Goal: Task Accomplishment & Management: Manage account settings

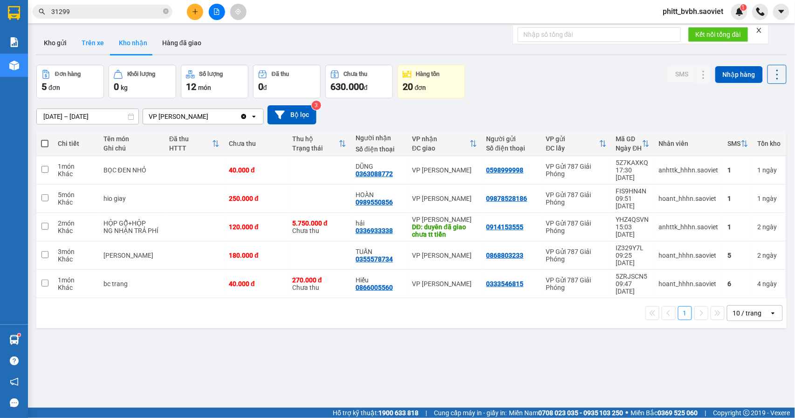
click at [93, 38] on button "Trên xe" at bounding box center [92, 43] width 37 height 22
type input "[DATE] – [DATE]"
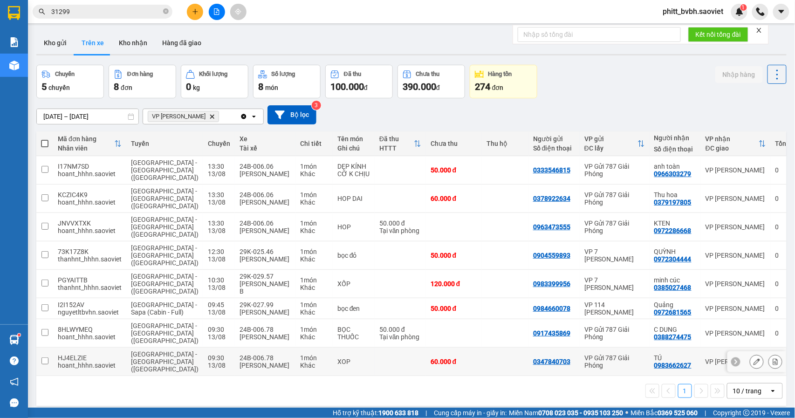
click at [337, 358] on div "XOP" at bounding box center [353, 361] width 33 height 7
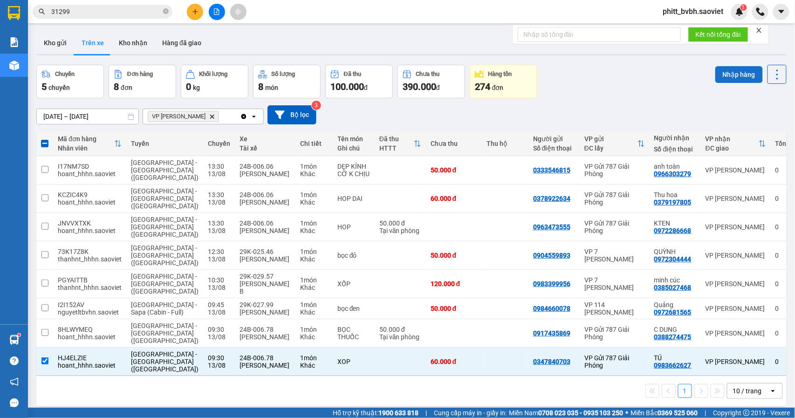
click at [716, 71] on button "Nhập hàng" at bounding box center [739, 74] width 48 height 17
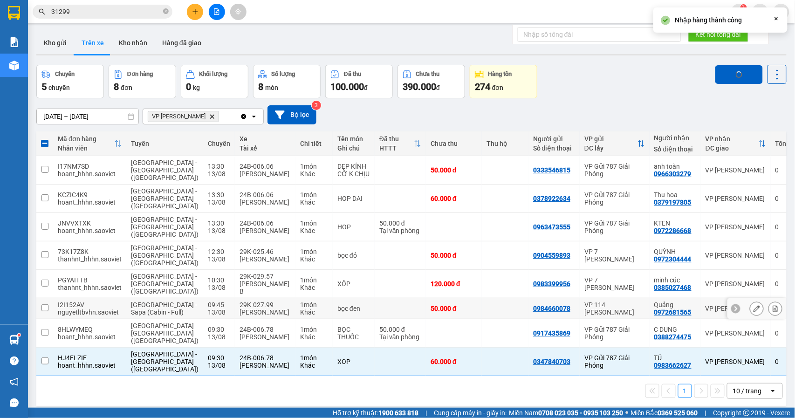
checkbox input "false"
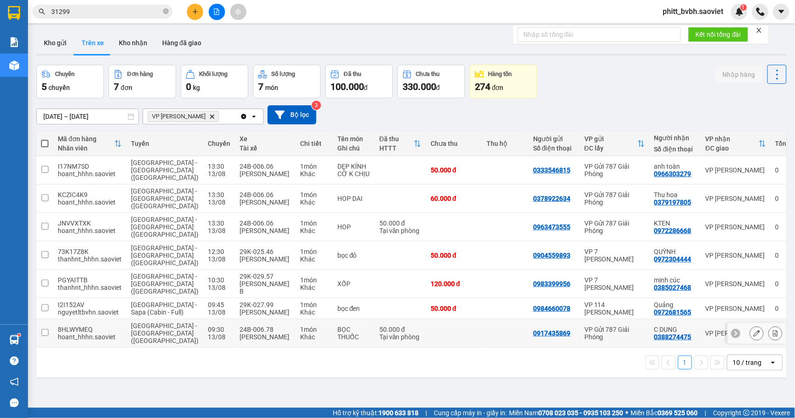
click at [337, 326] on div "BỌC THUỐC" at bounding box center [353, 333] width 33 height 15
checkbox input "true"
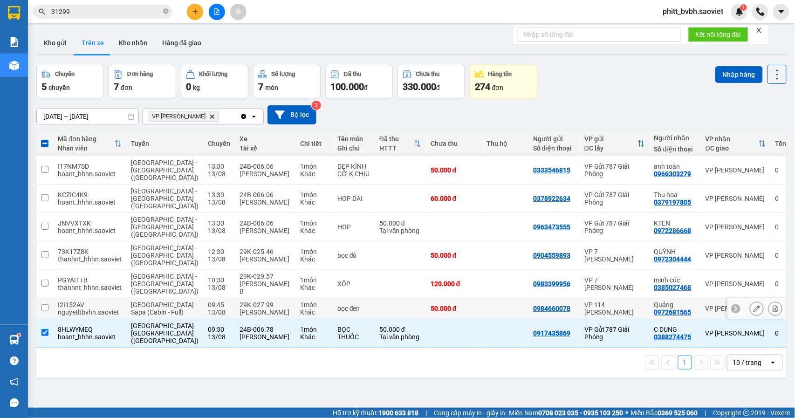
click at [584, 301] on div "VP 114 [PERSON_NAME]" at bounding box center [614, 308] width 61 height 15
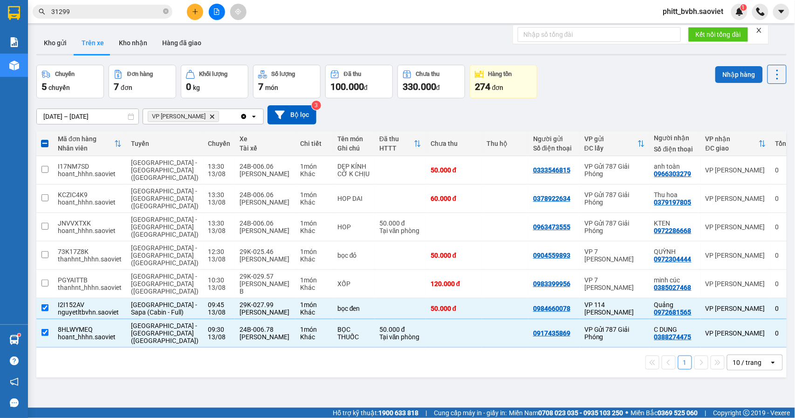
click at [725, 72] on button "Nhập hàng" at bounding box center [739, 74] width 48 height 17
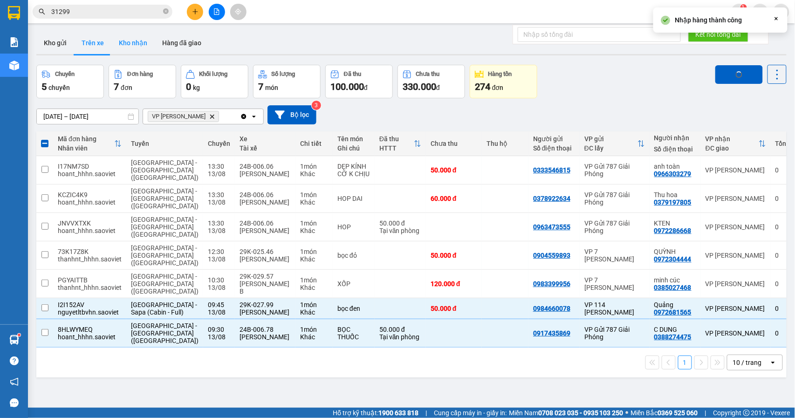
checkbox input "false"
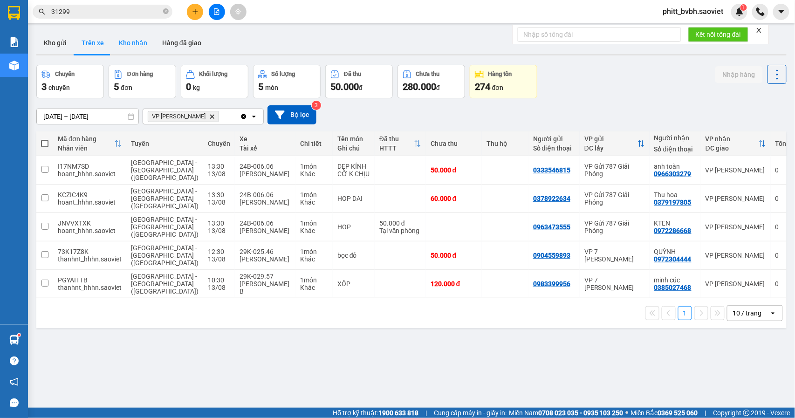
click at [131, 43] on button "Kho nhận" at bounding box center [132, 43] width 43 height 22
type input "[DATE] – [DATE]"
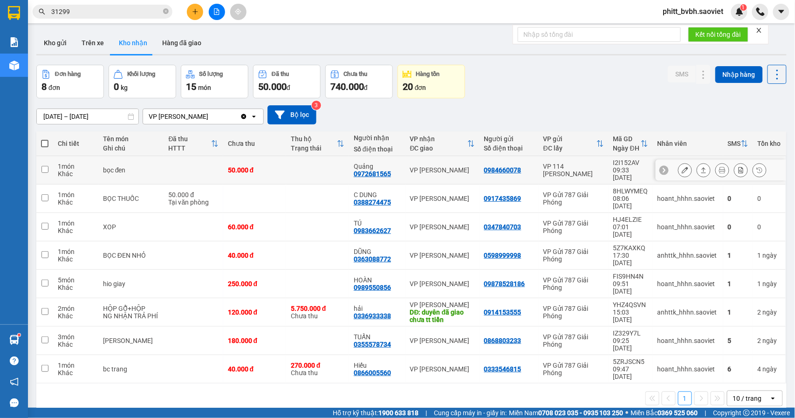
click at [232, 170] on div "50.000 đ" at bounding box center [255, 169] width 54 height 7
checkbox input "true"
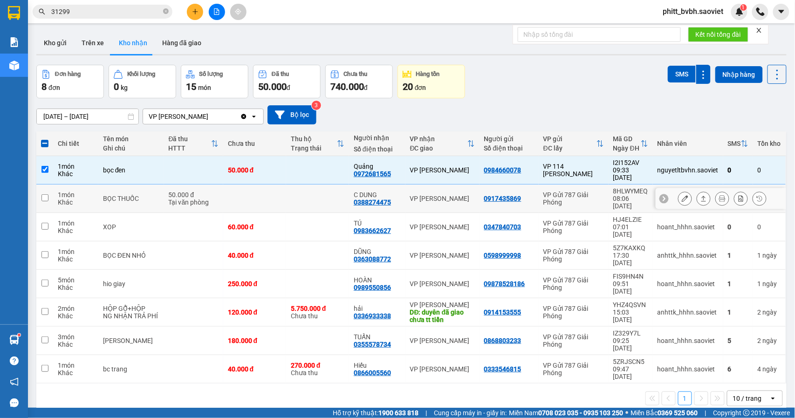
click at [223, 184] on td at bounding box center [254, 198] width 63 height 28
checkbox input "true"
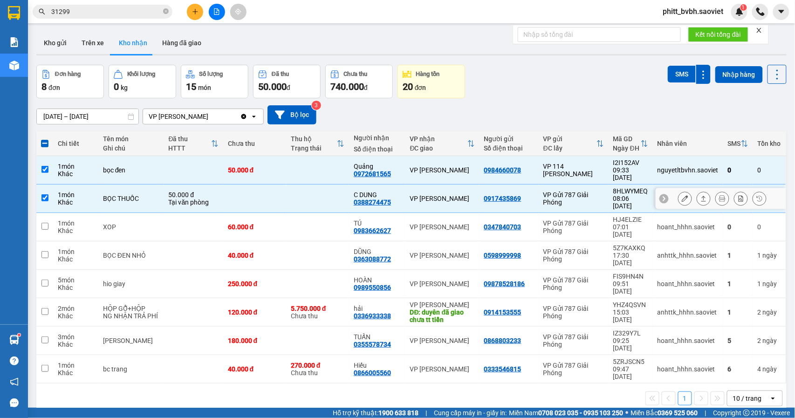
click at [228, 223] on div "60.000 đ" at bounding box center [255, 226] width 54 height 7
checkbox input "true"
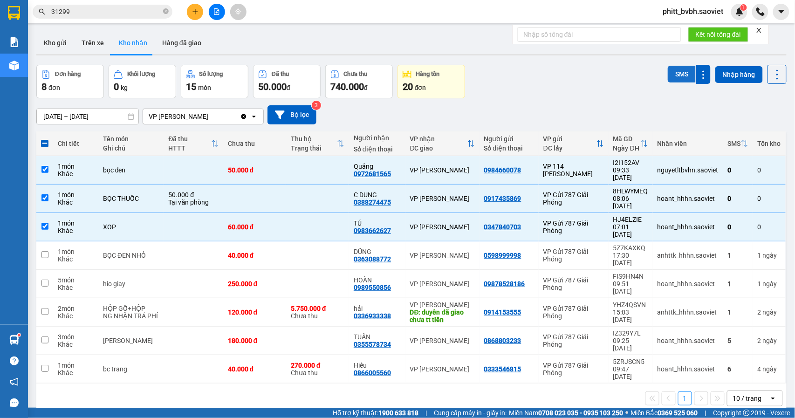
click at [673, 75] on button "SMS" at bounding box center [681, 74] width 28 height 17
click at [105, 46] on button "Trên xe" at bounding box center [92, 43] width 37 height 22
type input "[DATE] – [DATE]"
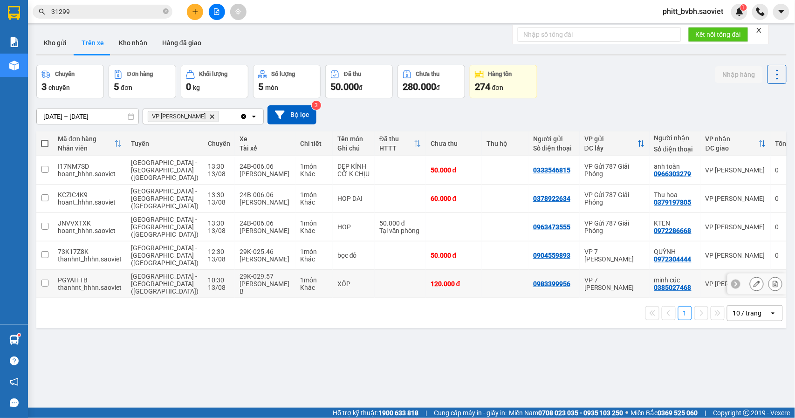
click at [343, 270] on td "XỐP" at bounding box center [354, 284] width 42 height 28
checkbox input "true"
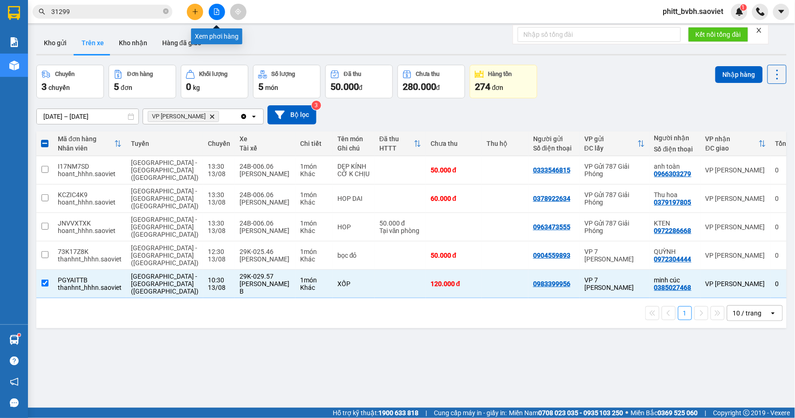
click at [210, 16] on button at bounding box center [217, 12] width 16 height 16
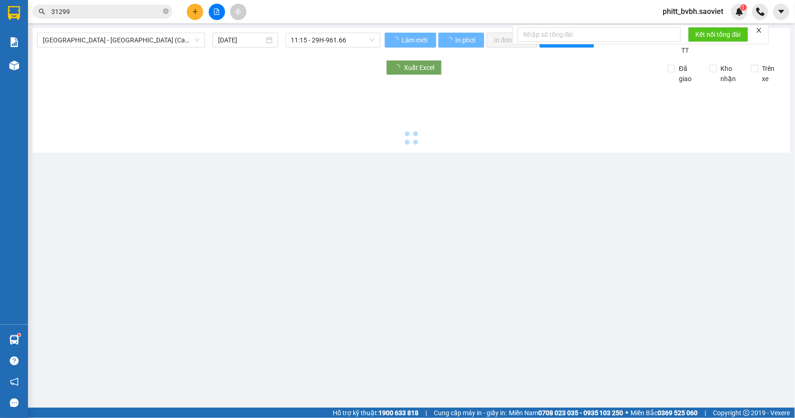
click at [213, 13] on icon "file-add" at bounding box center [216, 11] width 7 height 7
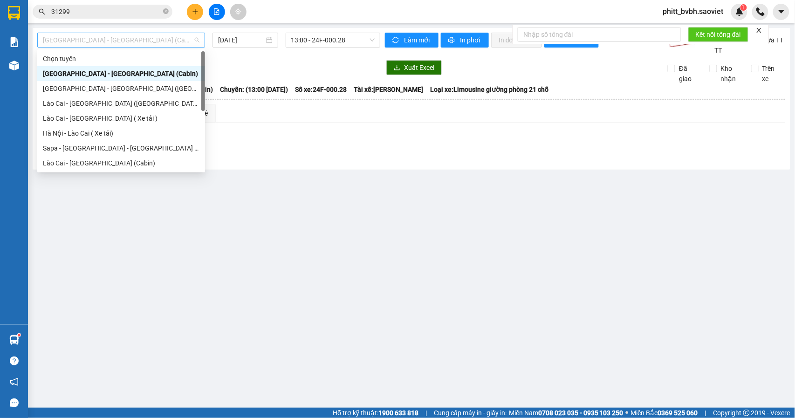
click at [151, 34] on span "[GEOGRAPHIC_DATA] - [GEOGRAPHIC_DATA] (Cabin)" at bounding box center [121, 40] width 157 height 14
click at [95, 103] on div "Lào Cai - [GEOGRAPHIC_DATA] ([GEOGRAPHIC_DATA])" at bounding box center [121, 103] width 157 height 10
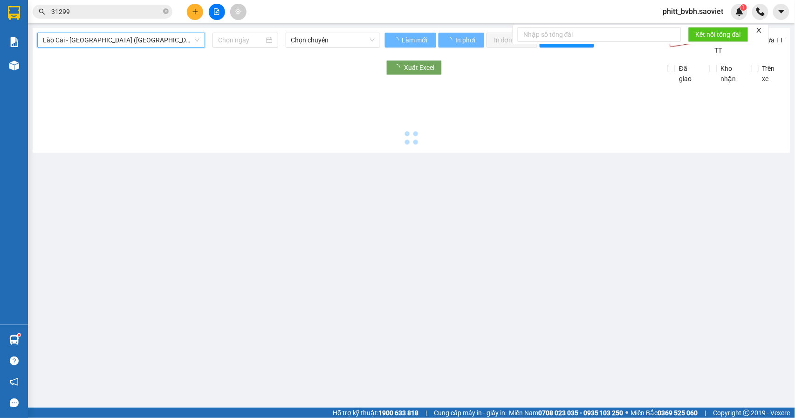
type input "[DATE]"
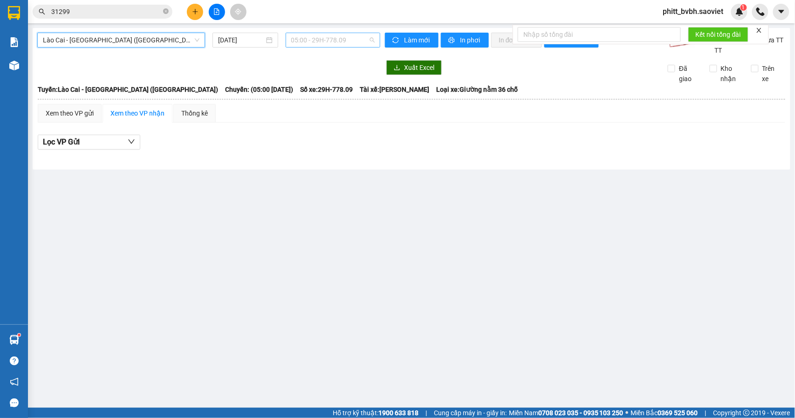
click at [347, 46] on span "05:00 - 29H-778.09" at bounding box center [332, 40] width 83 height 14
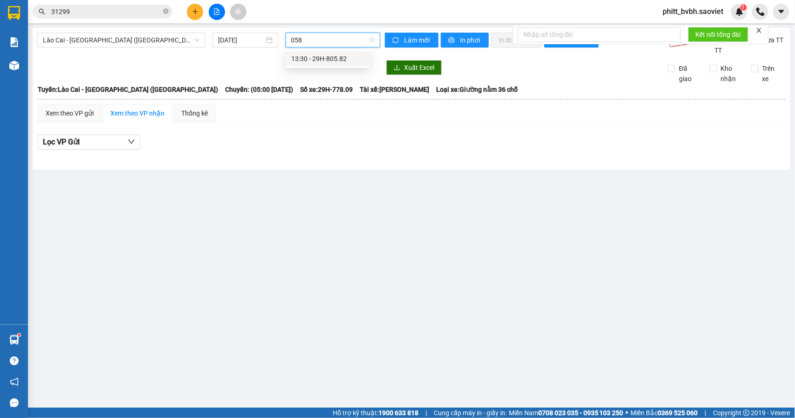
type input "0582"
click at [335, 54] on div "13:30 - 29H-805.82" at bounding box center [327, 59] width 73 height 10
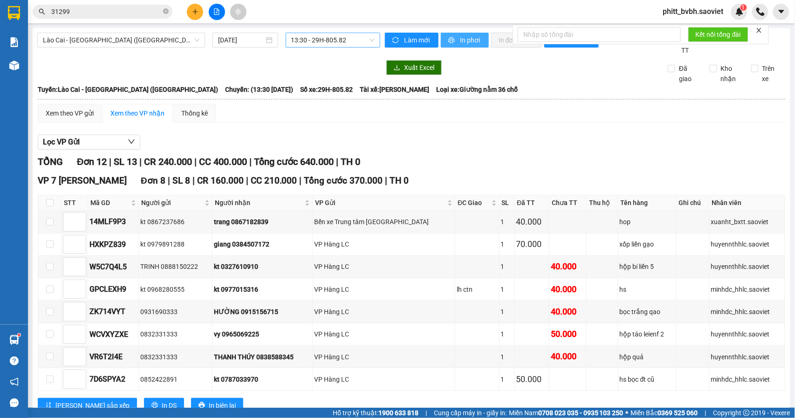
click at [464, 38] on span "In phơi" at bounding box center [470, 40] width 21 height 10
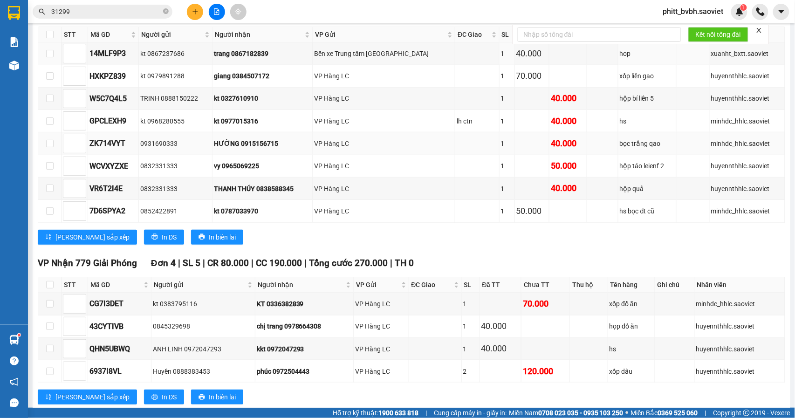
scroll to position [197, 0]
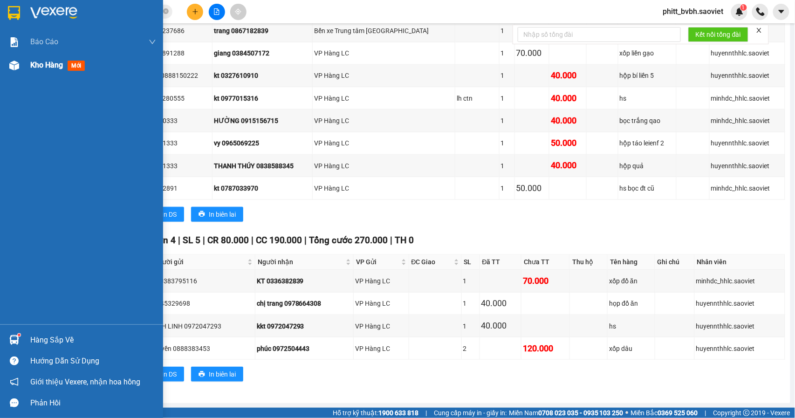
click at [36, 65] on span "Kho hàng" at bounding box center [46, 65] width 33 height 9
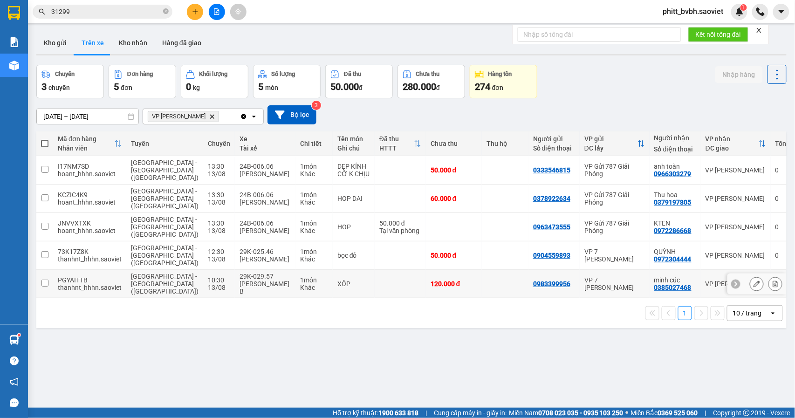
click at [374, 270] on td at bounding box center [399, 284] width 51 height 28
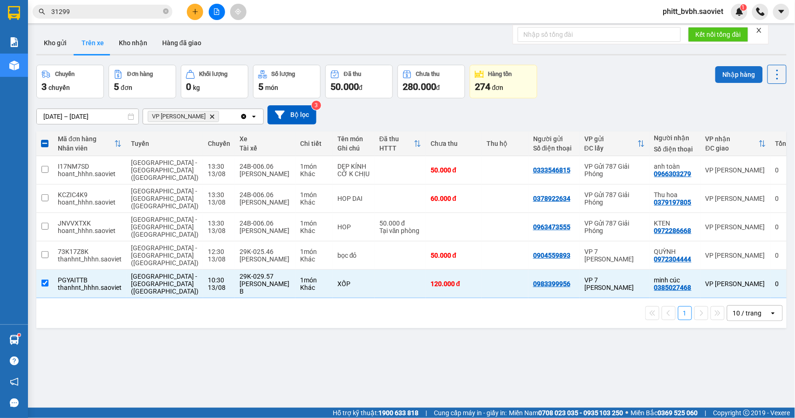
click at [729, 76] on button "Nhập hàng" at bounding box center [739, 74] width 48 height 17
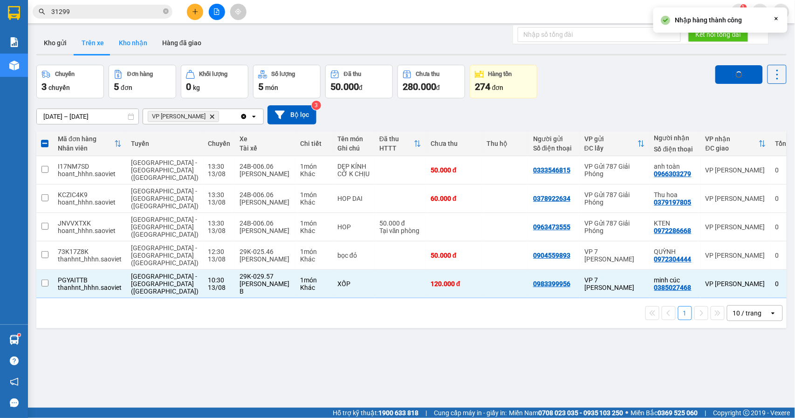
checkbox input "false"
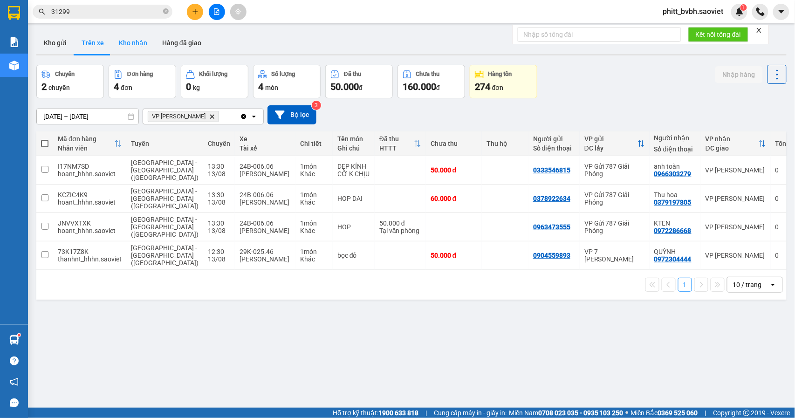
click at [135, 40] on button "Kho nhận" at bounding box center [132, 43] width 43 height 22
type input "[DATE] – [DATE]"
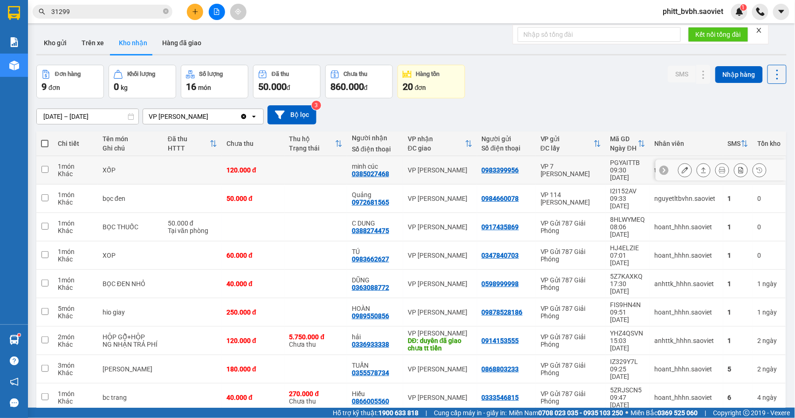
click at [297, 170] on td at bounding box center [316, 170] width 62 height 28
checkbox input "true"
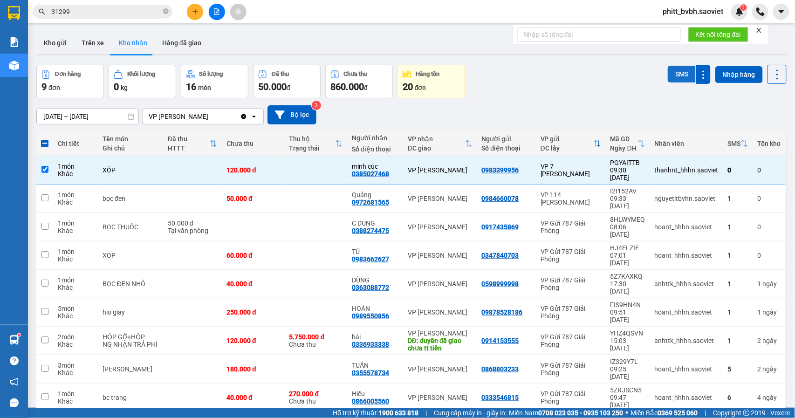
click at [669, 75] on button "SMS" at bounding box center [681, 74] width 28 height 17
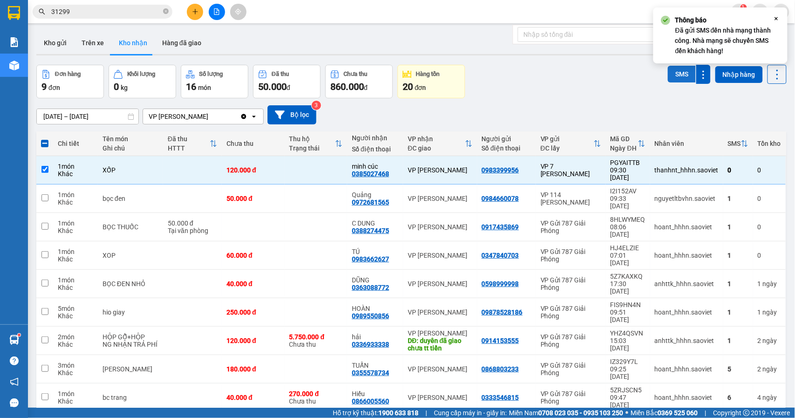
click at [669, 75] on button "SMS" at bounding box center [681, 74] width 28 height 17
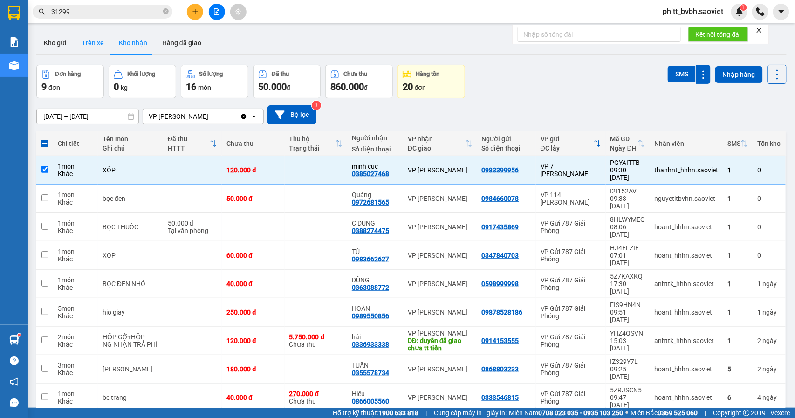
click at [101, 51] on button "Trên xe" at bounding box center [92, 43] width 37 height 22
type input "[DATE] – [DATE]"
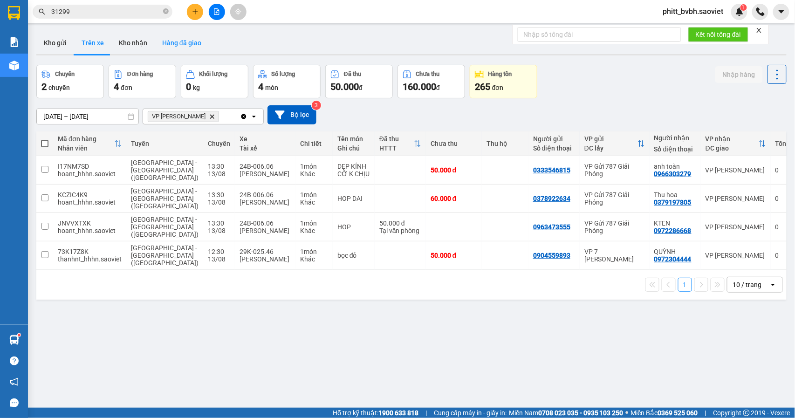
click at [156, 42] on button "Hàng đã giao" at bounding box center [182, 43] width 54 height 22
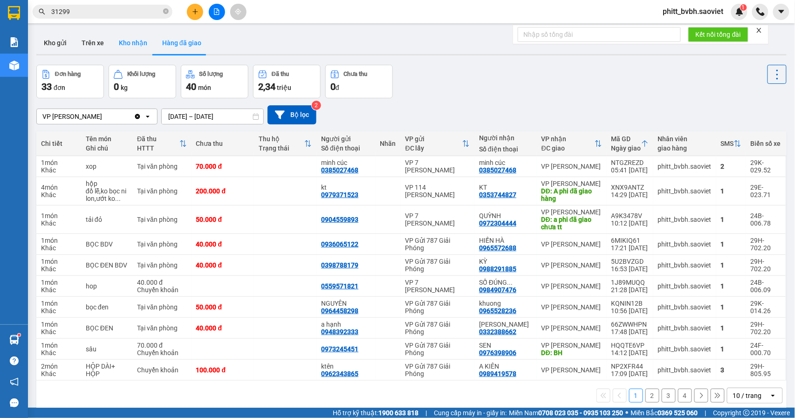
click at [129, 40] on button "Kho nhận" at bounding box center [132, 43] width 43 height 22
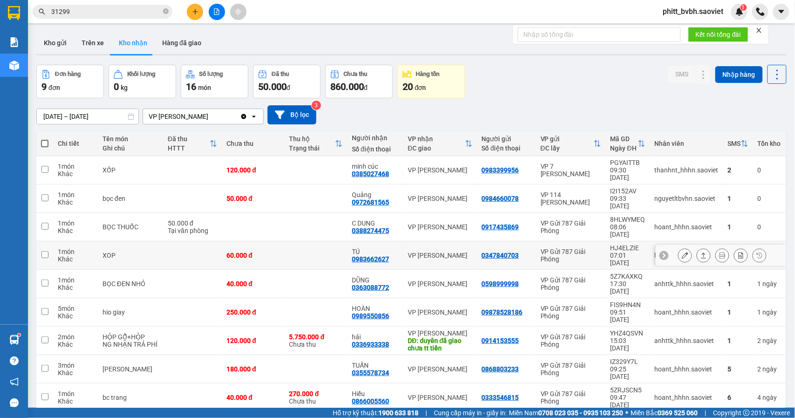
click at [315, 241] on td at bounding box center [316, 255] width 62 height 28
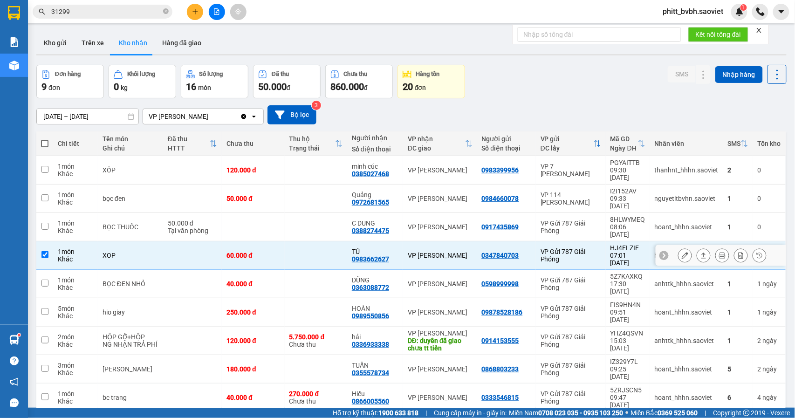
checkbox input "true"
click at [681, 252] on icon at bounding box center [684, 255] width 7 height 7
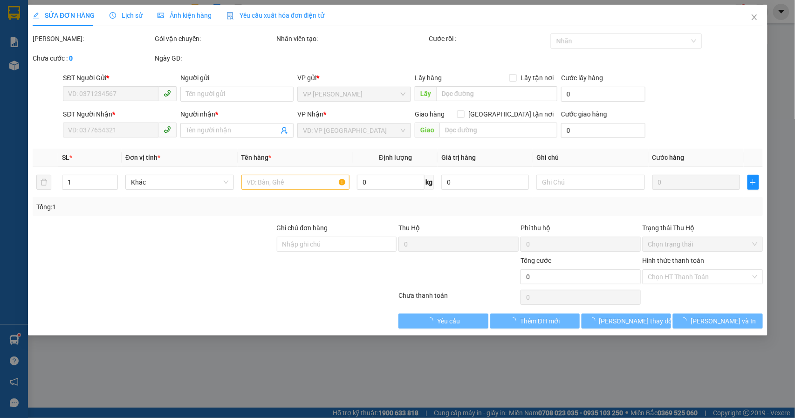
type input "0347840703"
type input "0983662627"
type input "TÚ"
type input "60.000"
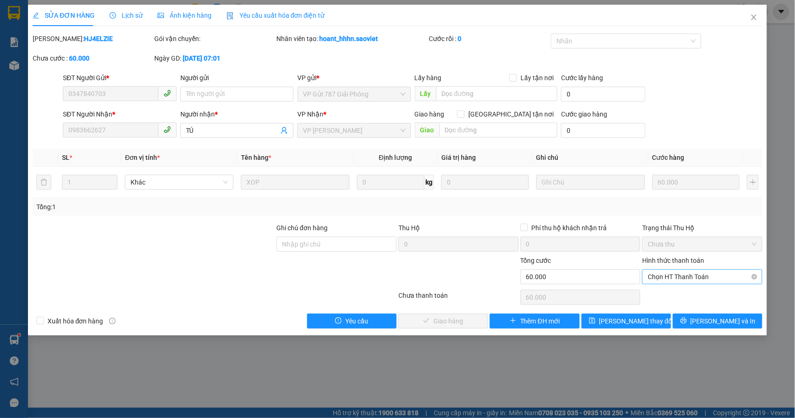
click at [690, 281] on span "Chọn HT Thanh Toán" at bounding box center [701, 277] width 109 height 14
click at [689, 310] on div "Chuyển khoản" at bounding box center [702, 311] width 109 height 10
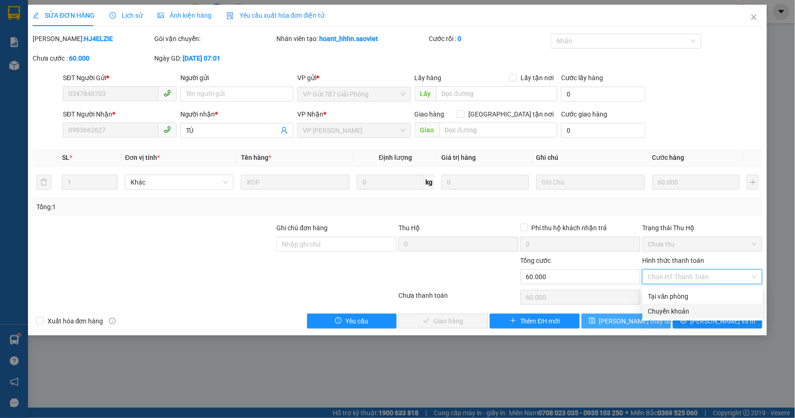
type input "0"
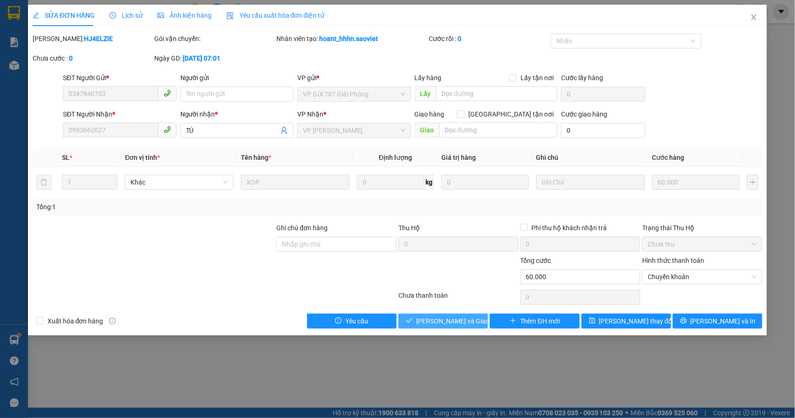
click at [453, 319] on span "[PERSON_NAME] và Giao hàng" at bounding box center [460, 321] width 89 height 10
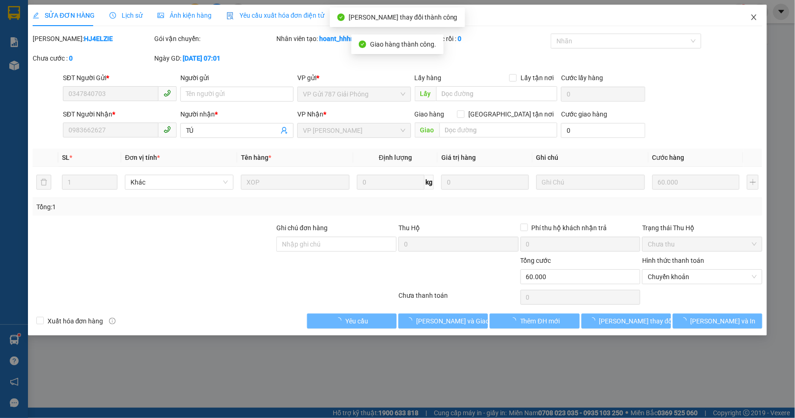
click at [754, 20] on icon "close" at bounding box center [753, 17] width 7 height 7
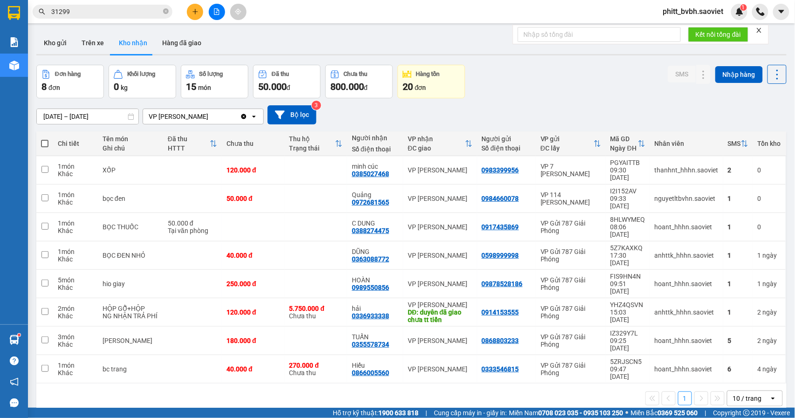
click at [111, 8] on input "31299" at bounding box center [106, 12] width 110 height 10
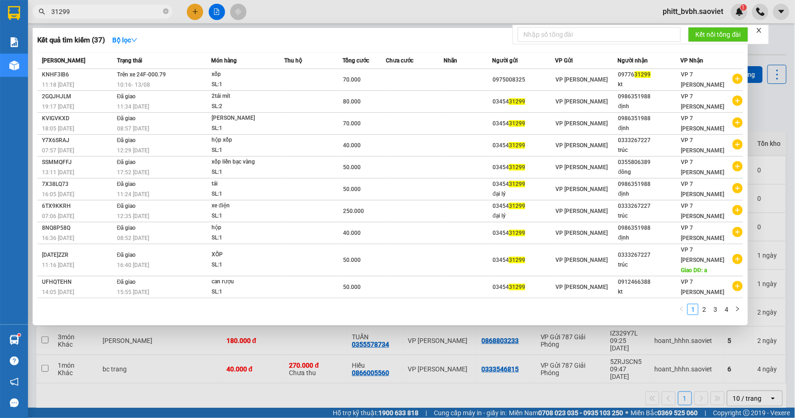
click at [111, 8] on input "31299" at bounding box center [106, 12] width 110 height 10
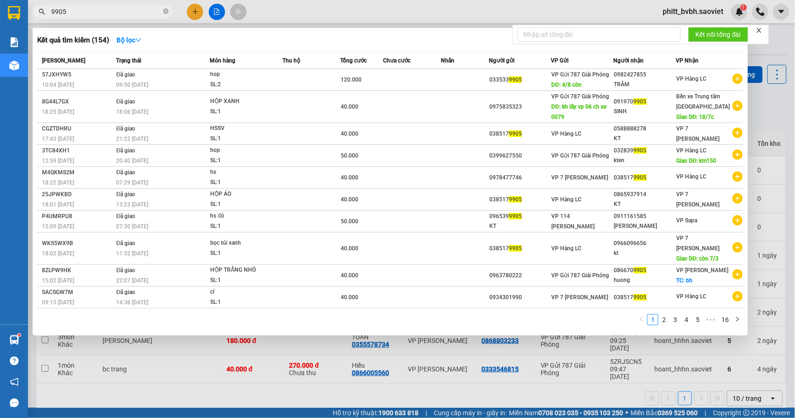
click at [127, 13] on input "9905" at bounding box center [106, 12] width 110 height 10
click at [92, 9] on input "9905" at bounding box center [106, 12] width 110 height 10
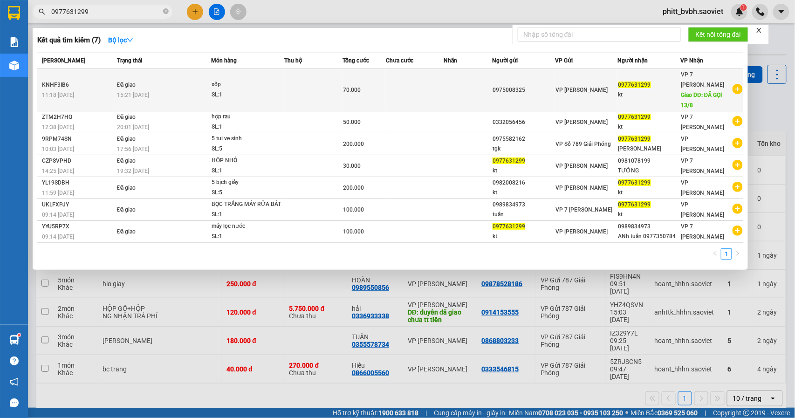
type input "0977631299"
click at [230, 88] on div "xốp" at bounding box center [246, 85] width 70 height 10
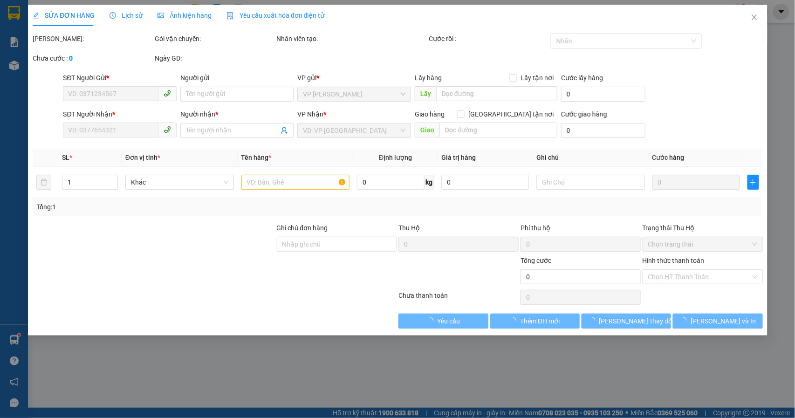
type input "0975008325"
type input "0977631299"
type input "kt"
type input "ĐÃ GỌI 13/8"
type input "70.000"
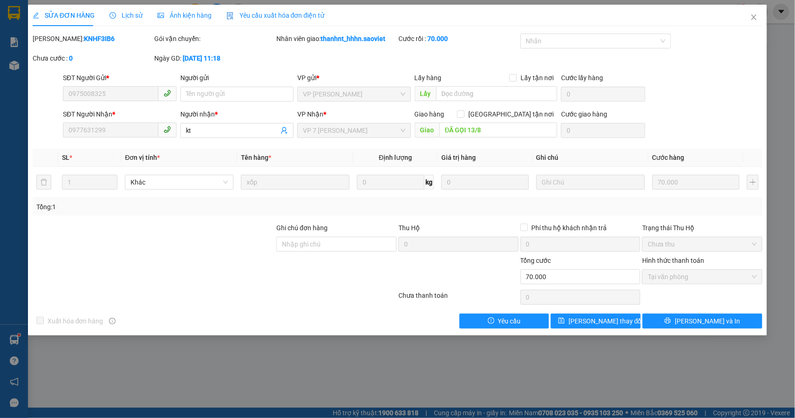
click at [123, 15] on span "Lịch sử" at bounding box center [125, 15] width 33 height 7
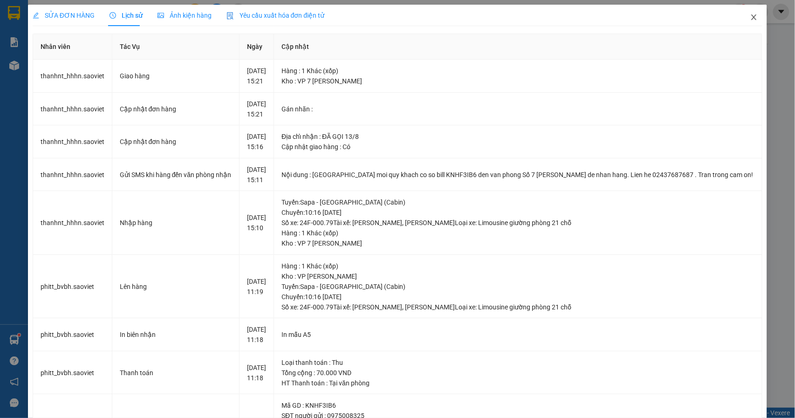
click at [751, 19] on icon "close" at bounding box center [753, 17] width 5 height 6
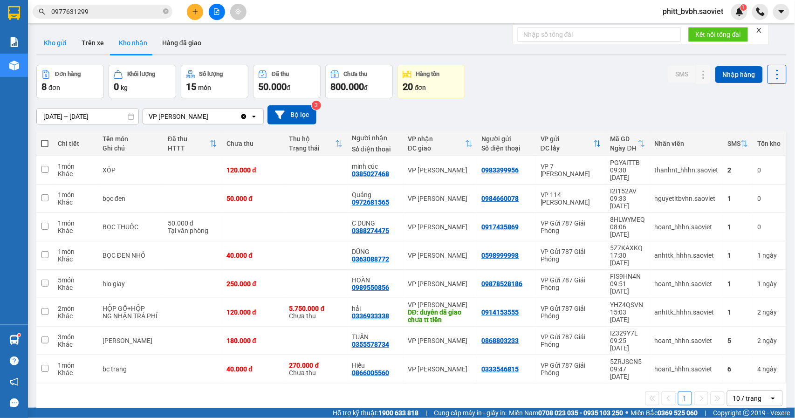
click at [56, 47] on button "Kho gửi" at bounding box center [55, 43] width 38 height 22
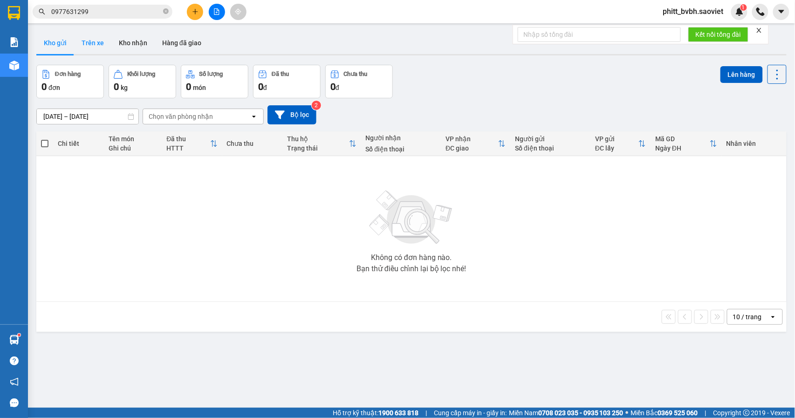
click at [95, 48] on button "Trên xe" at bounding box center [92, 43] width 37 height 22
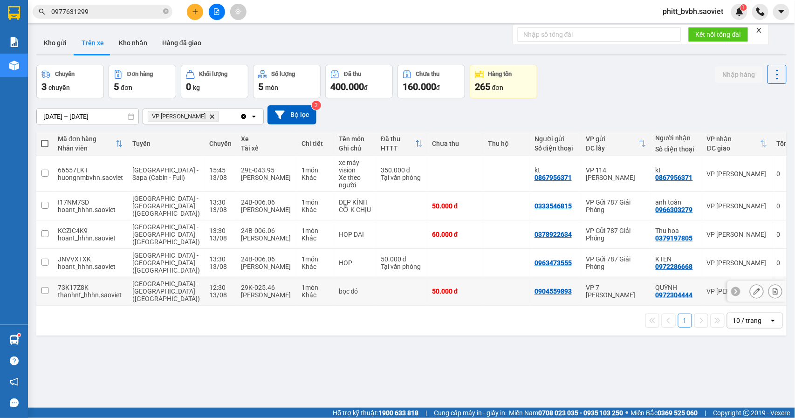
click at [341, 277] on td "bọc đỏ" at bounding box center [355, 291] width 42 height 28
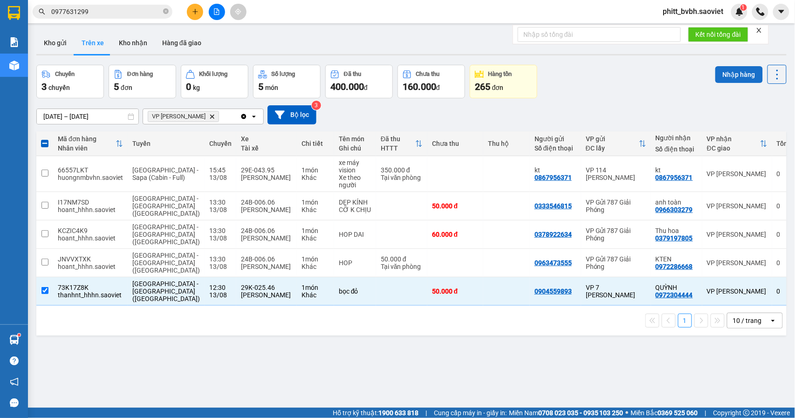
click at [736, 71] on button "Nhập hàng" at bounding box center [739, 74] width 48 height 17
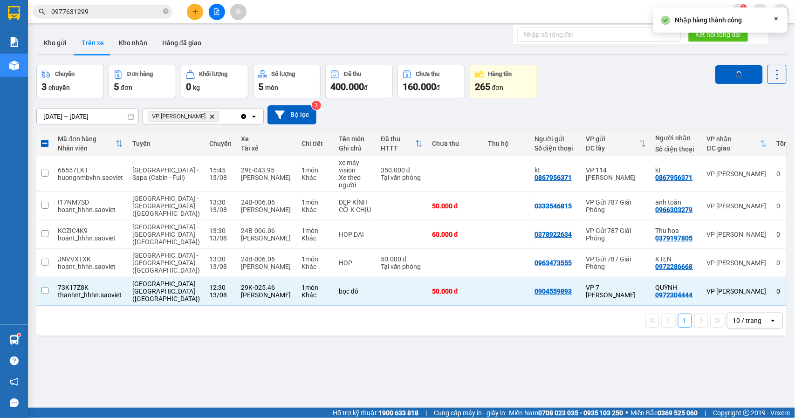
checkbox input "false"
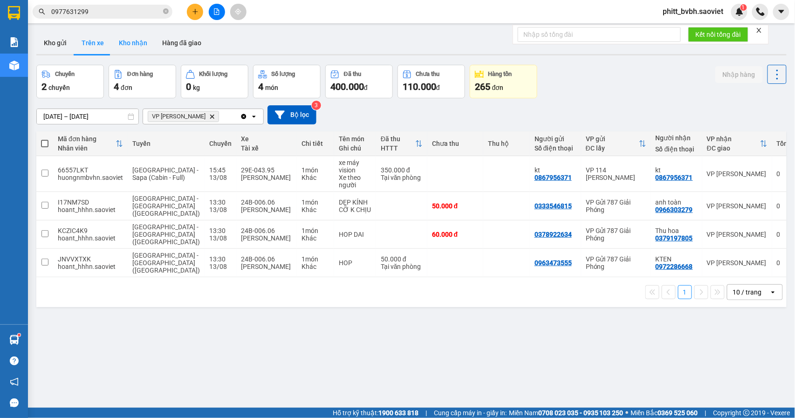
click at [133, 44] on button "Kho nhận" at bounding box center [132, 43] width 43 height 22
type input "[DATE] – [DATE]"
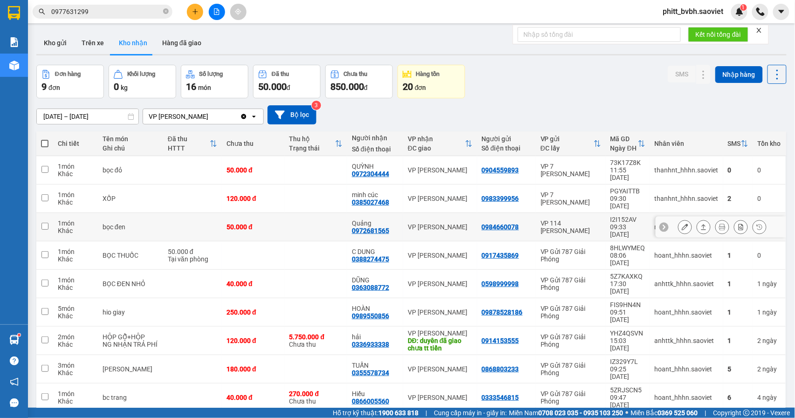
click at [309, 213] on td at bounding box center [316, 227] width 62 height 28
checkbox input "true"
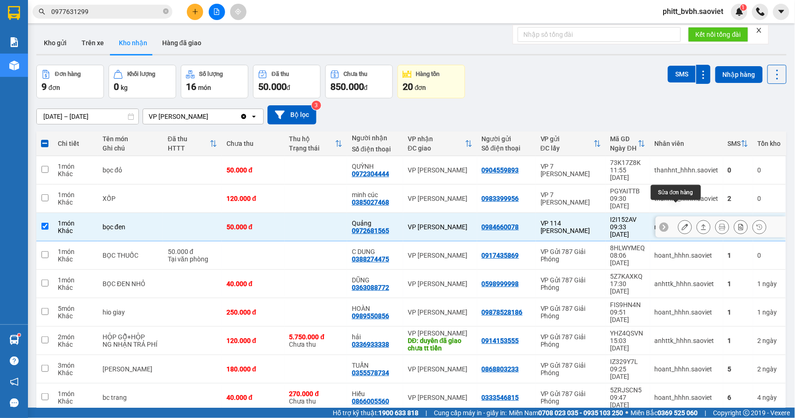
click at [681, 224] on icon at bounding box center [684, 227] width 7 height 7
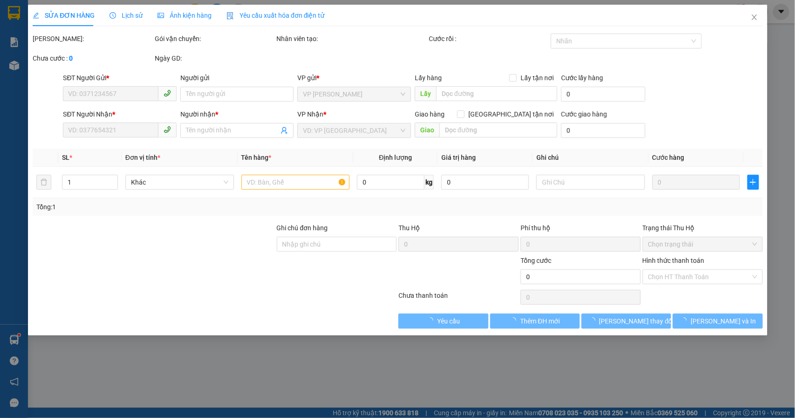
type input "0984660078"
type input "0972681565"
type input "Quảng"
type input "50.000"
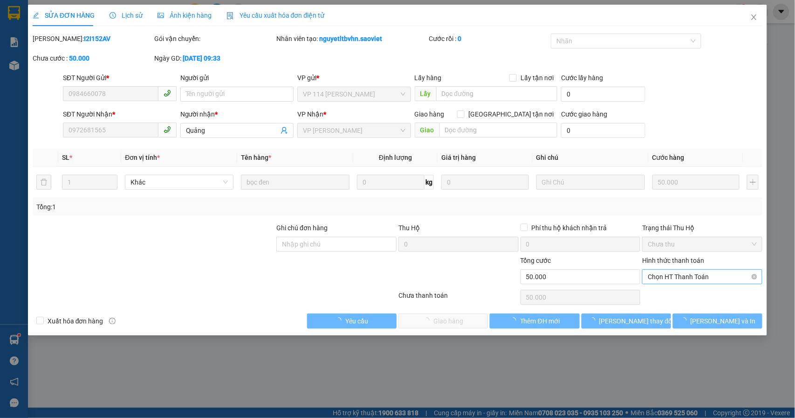
click at [681, 277] on span "Chọn HT Thanh Toán" at bounding box center [701, 277] width 109 height 14
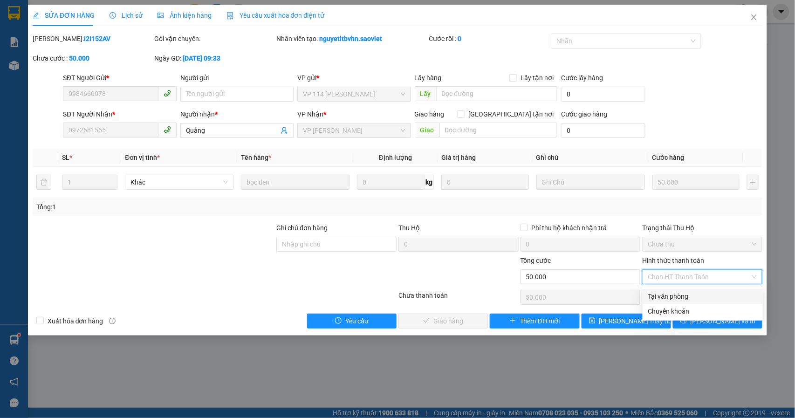
drag, startPoint x: 670, startPoint y: 295, endPoint x: 616, endPoint y: 310, distance: 55.9
click at [669, 297] on div "Tại văn phòng" at bounding box center [702, 296] width 109 height 10
type input "0"
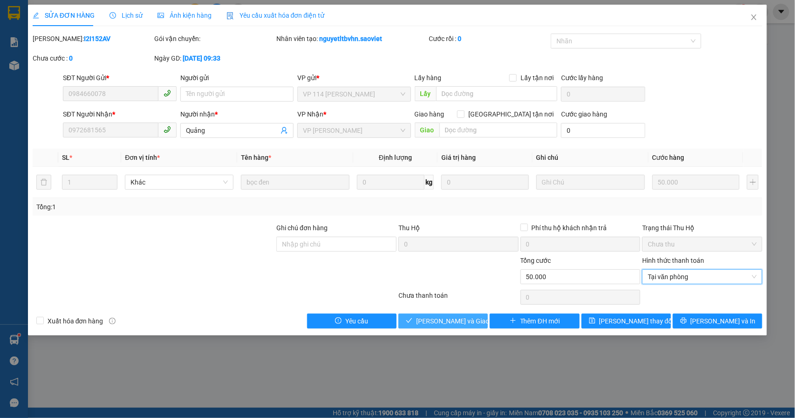
click at [456, 325] on span "[PERSON_NAME] và Giao hàng" at bounding box center [460, 321] width 89 height 10
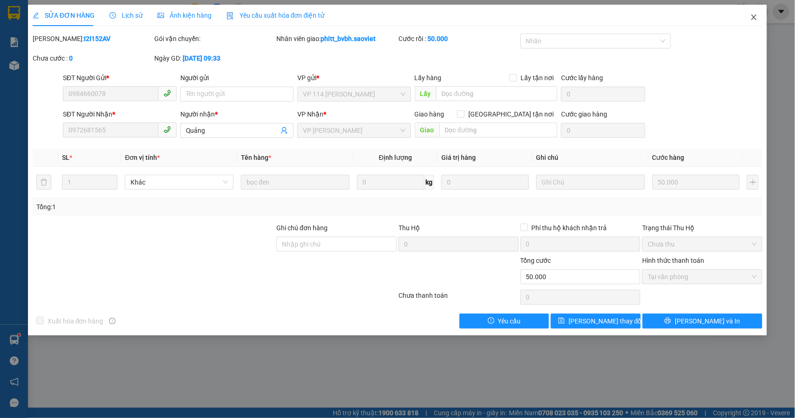
click at [751, 23] on span "Close" at bounding box center [754, 18] width 26 height 26
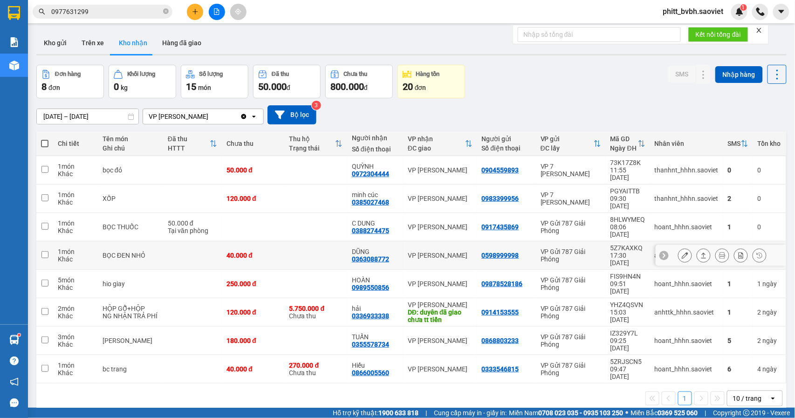
click at [317, 241] on td at bounding box center [316, 255] width 62 height 28
checkbox input "true"
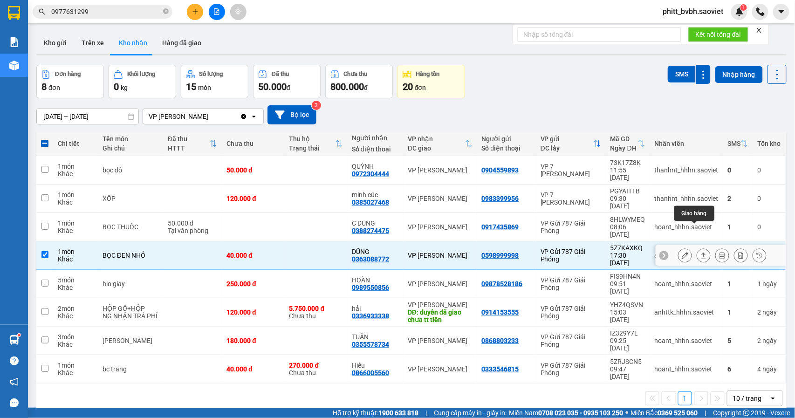
click at [678, 247] on button at bounding box center [684, 255] width 13 height 16
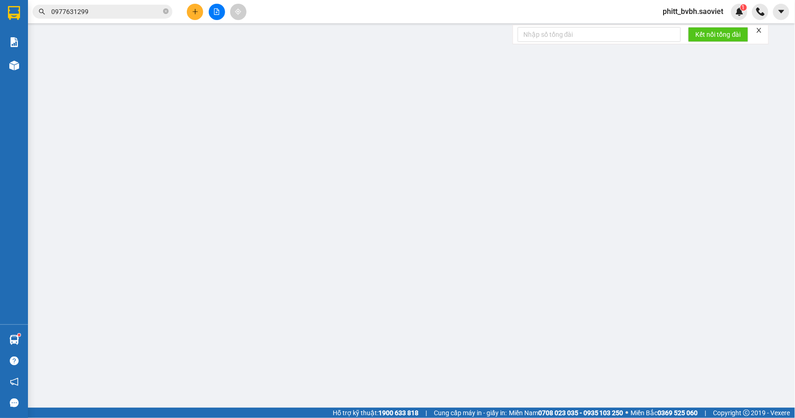
type input "0598999998"
type input "0363088772"
type input "DŨNG"
type input "40.000"
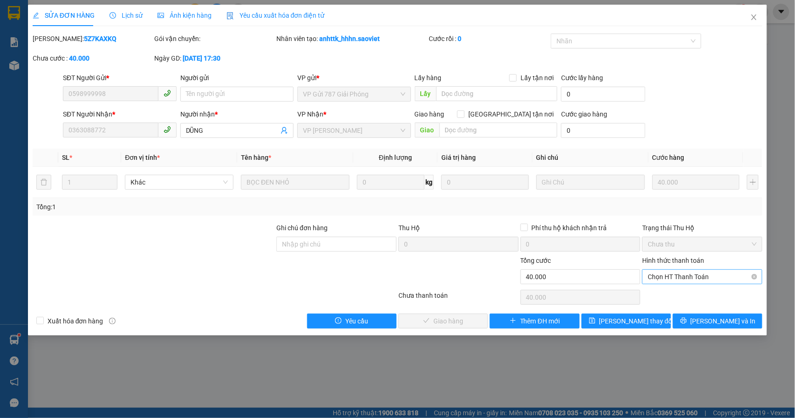
click at [679, 279] on span "Chọn HT Thanh Toán" at bounding box center [701, 277] width 109 height 14
drag, startPoint x: 666, startPoint y: 295, endPoint x: 586, endPoint y: 334, distance: 89.2
click at [666, 297] on div "Tại văn phòng" at bounding box center [702, 296] width 109 height 10
type input "0"
click at [452, 317] on span "[PERSON_NAME] và Giao hàng" at bounding box center [460, 321] width 89 height 10
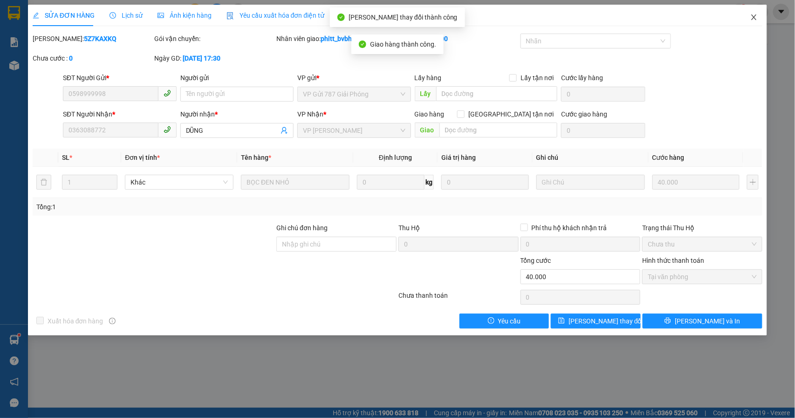
click at [749, 19] on span "Close" at bounding box center [754, 18] width 26 height 26
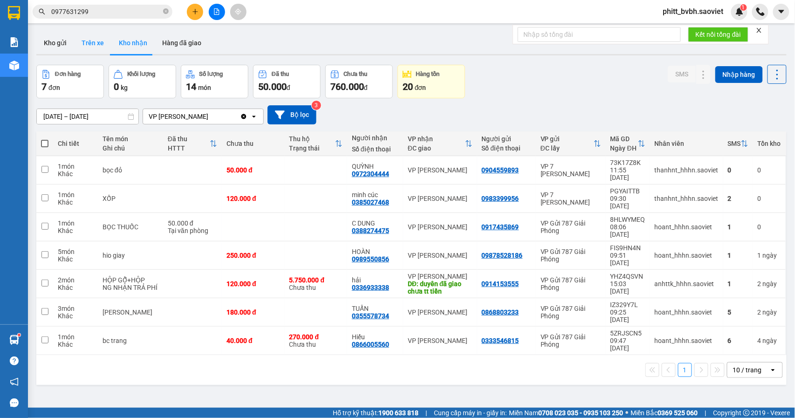
click at [88, 43] on button "Trên xe" at bounding box center [92, 43] width 37 height 22
type input "[DATE] – [DATE]"
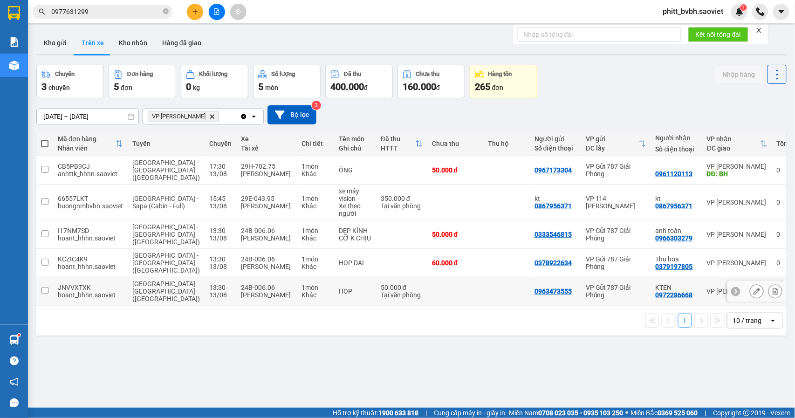
click at [433, 277] on td at bounding box center [455, 291] width 56 height 28
checkbox input "true"
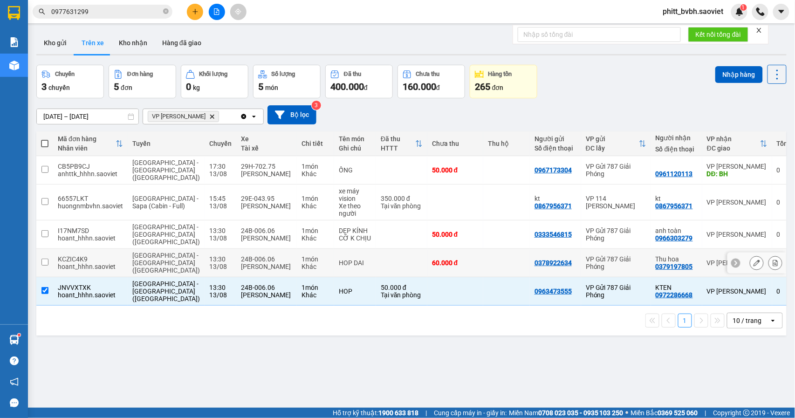
click at [448, 249] on td "60.000 đ" at bounding box center [455, 263] width 56 height 28
checkbox input "true"
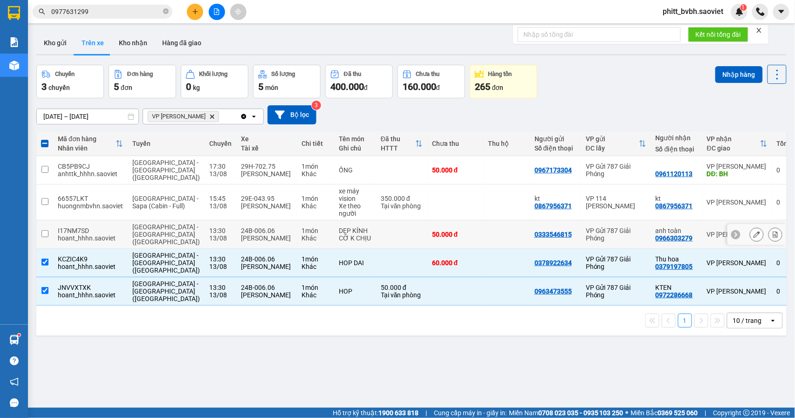
click at [483, 220] on td at bounding box center [506, 234] width 47 height 28
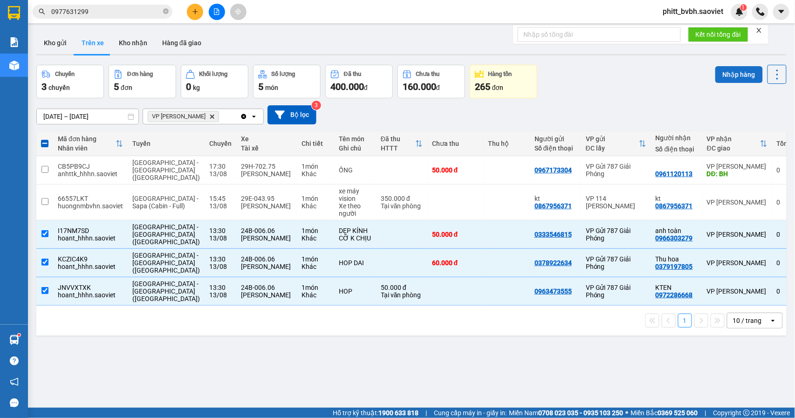
click at [720, 73] on button "Nhập hàng" at bounding box center [739, 74] width 48 height 17
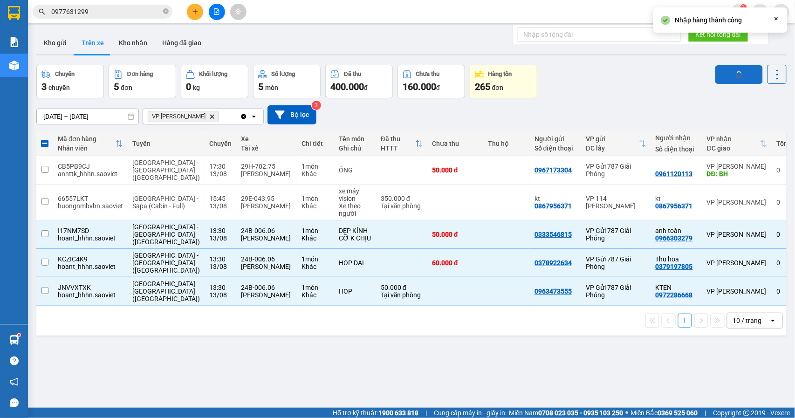
checkbox input "false"
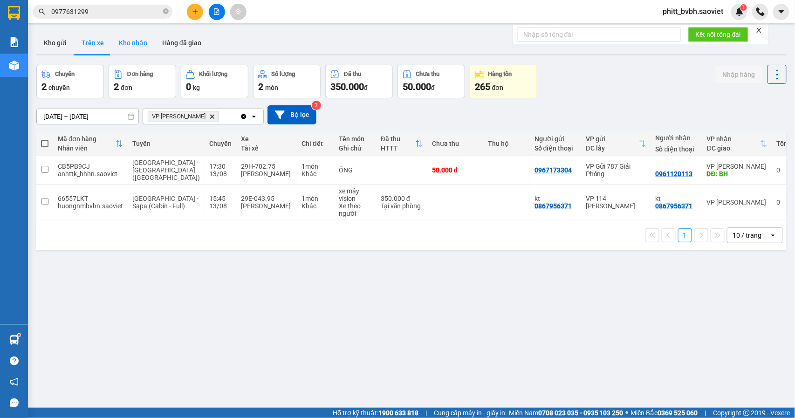
click at [129, 45] on button "Kho nhận" at bounding box center [132, 43] width 43 height 22
type input "[DATE] – [DATE]"
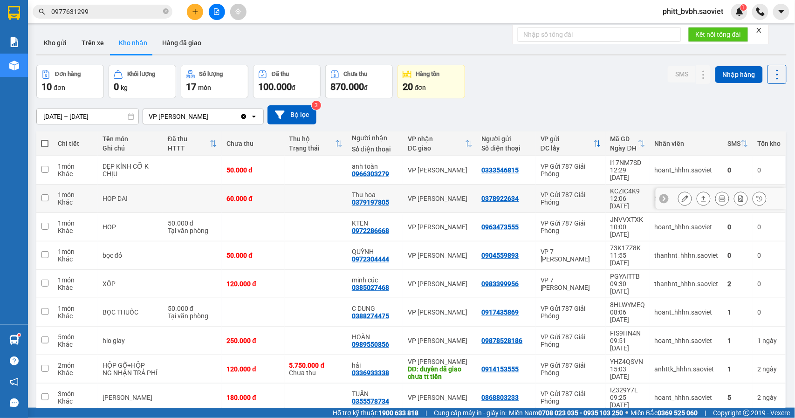
drag, startPoint x: 271, startPoint y: 197, endPoint x: 279, endPoint y: 177, distance: 21.4
click at [272, 198] on td "60.000 đ" at bounding box center [253, 198] width 62 height 28
checkbox input "true"
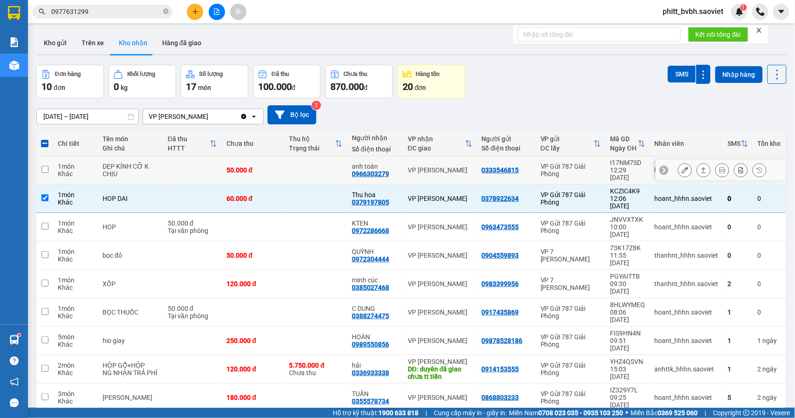
click at [287, 170] on td at bounding box center [316, 170] width 62 height 28
checkbox input "true"
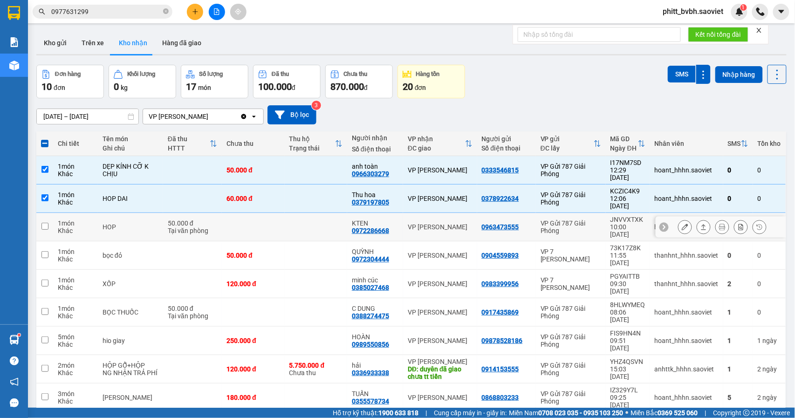
click at [285, 219] on td at bounding box center [316, 227] width 62 height 28
checkbox input "true"
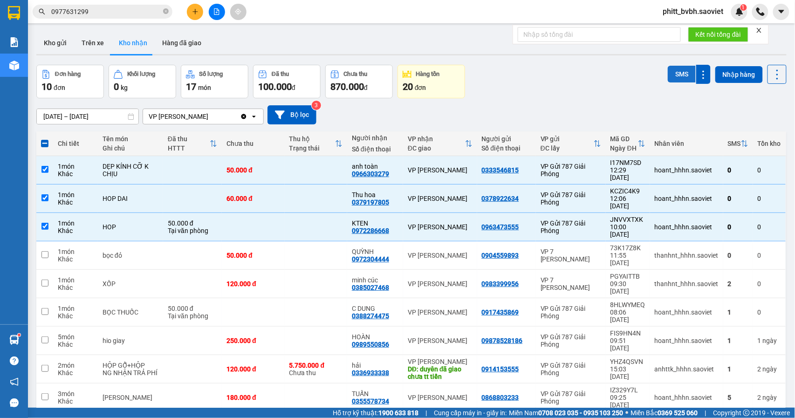
click at [669, 71] on button "SMS" at bounding box center [681, 74] width 28 height 17
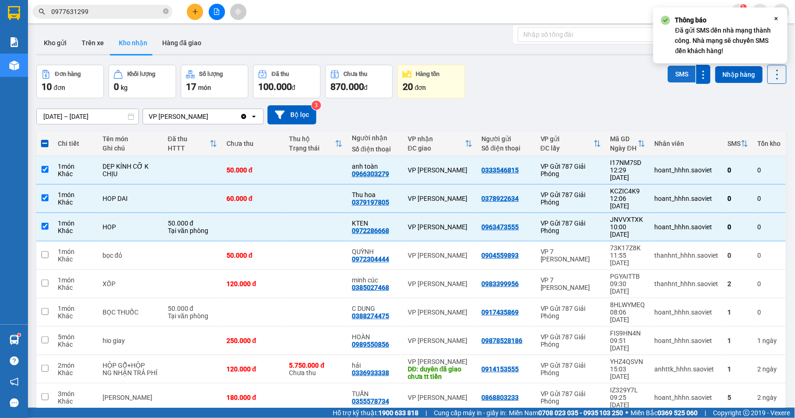
click at [669, 71] on button "SMS" at bounding box center [681, 74] width 28 height 17
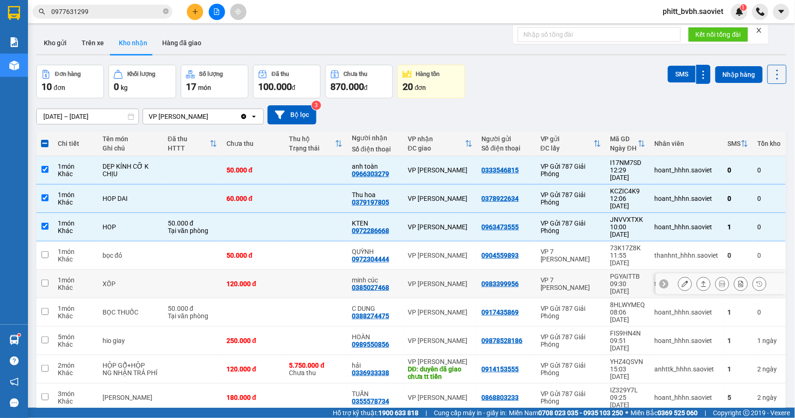
click at [320, 270] on td at bounding box center [316, 284] width 62 height 28
checkbox input "true"
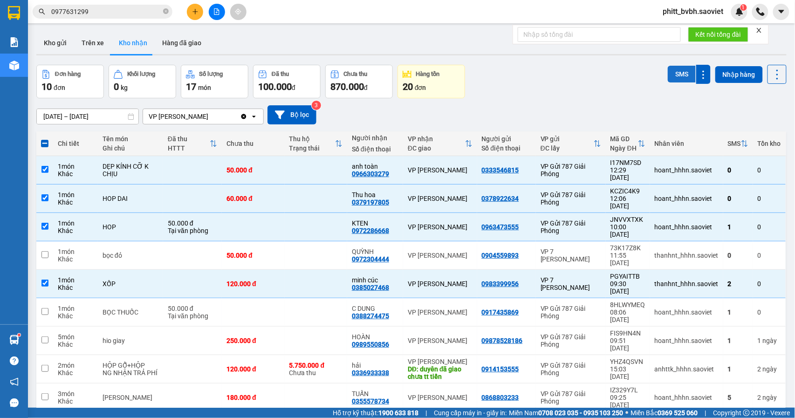
click at [674, 73] on button "SMS" at bounding box center [681, 74] width 28 height 17
click at [388, 305] on div "C DUNG 0388274475" at bounding box center [375, 312] width 47 height 15
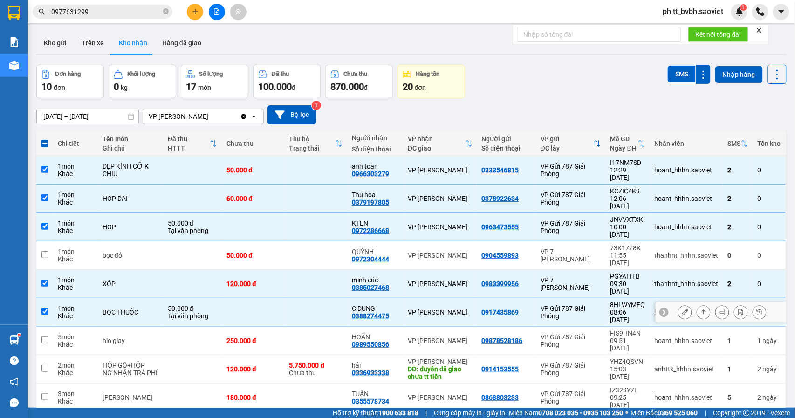
click at [445, 308] on div "VP [PERSON_NAME]" at bounding box center [440, 311] width 64 height 7
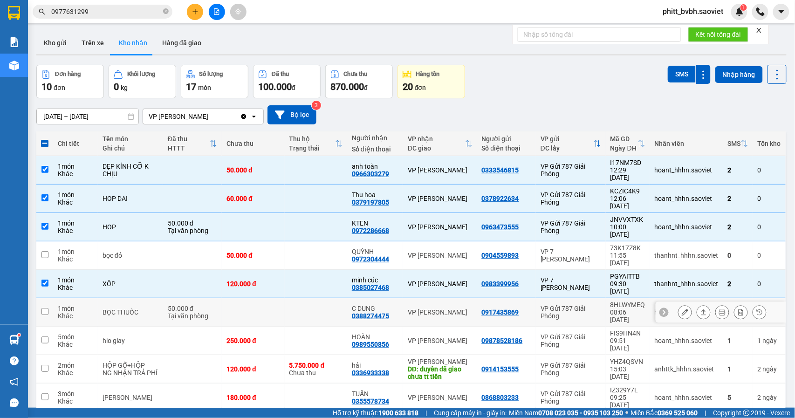
click at [445, 308] on div "VP [PERSON_NAME]" at bounding box center [440, 311] width 64 height 7
checkbox input "true"
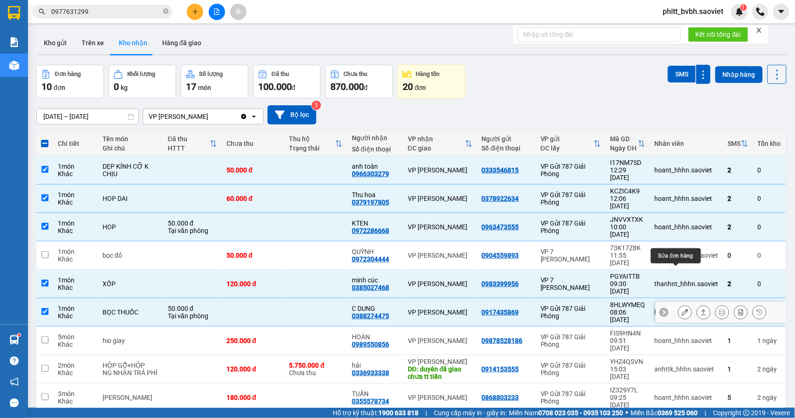
click at [681, 309] on icon at bounding box center [684, 312] width 7 height 7
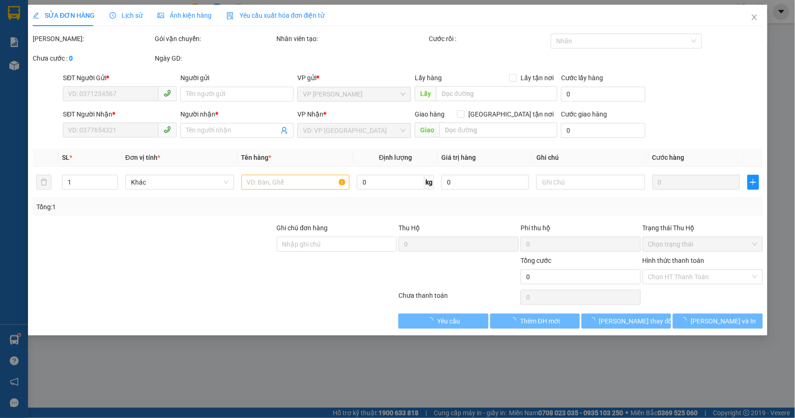
type input "0917435869"
type input "0388274475"
type input "C DUNG"
type input "50.000"
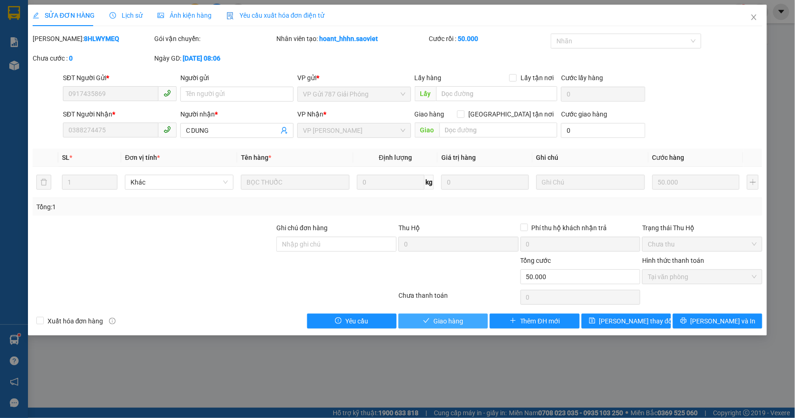
click at [448, 319] on span "Giao hàng" at bounding box center [448, 321] width 30 height 10
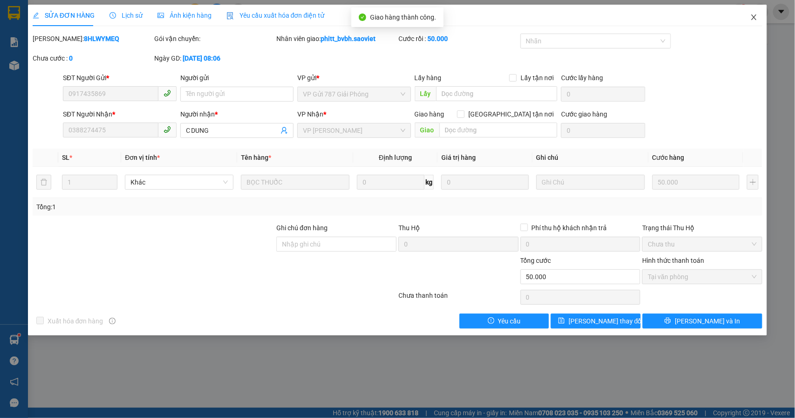
click at [752, 17] on icon "close" at bounding box center [753, 17] width 7 height 7
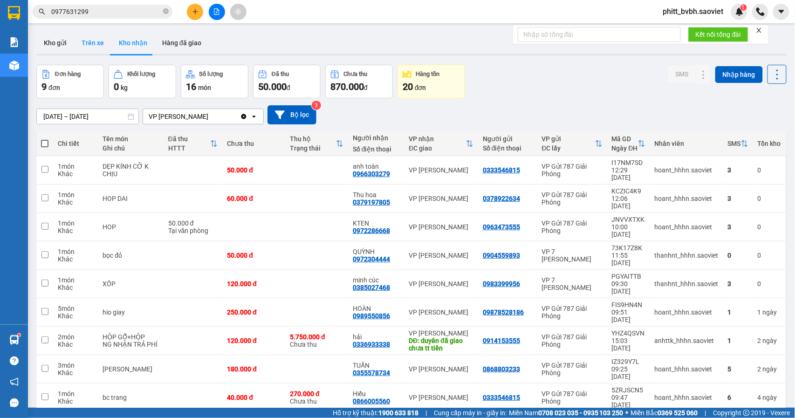
click at [105, 38] on button "Trên xe" at bounding box center [92, 43] width 37 height 22
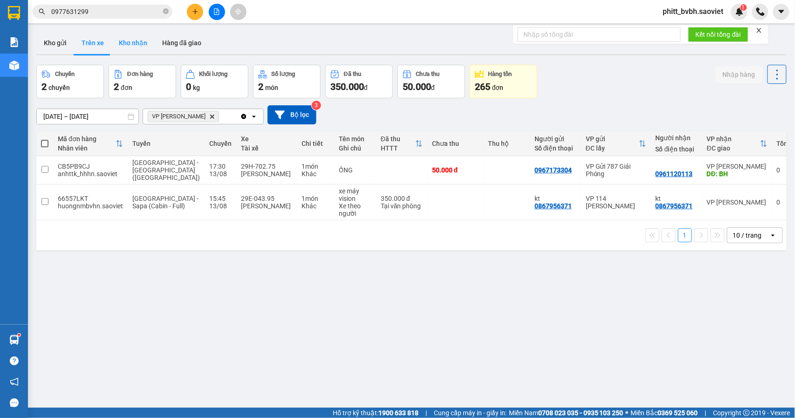
click at [143, 43] on button "Kho nhận" at bounding box center [132, 43] width 43 height 22
type input "[DATE] – [DATE]"
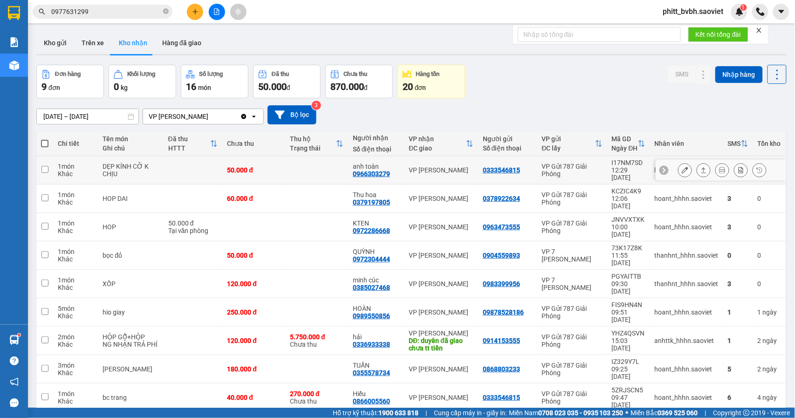
click at [294, 170] on td at bounding box center [316, 170] width 63 height 28
checkbox input "true"
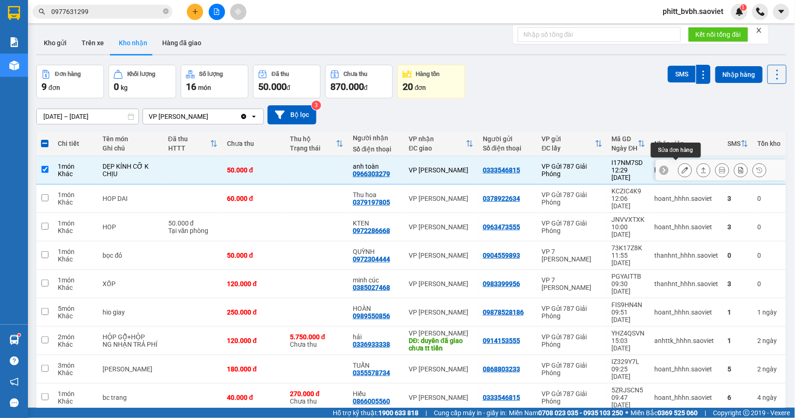
click at [681, 167] on icon at bounding box center [684, 170] width 7 height 7
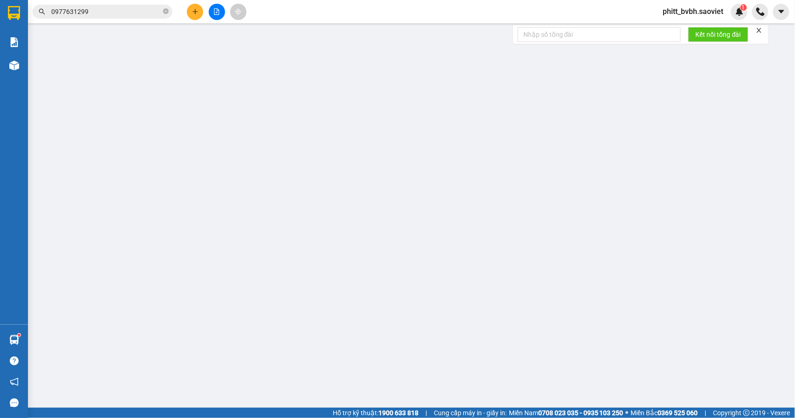
type input "0333546815"
type input "0966303279"
type input "anh toàn"
type input "50.000"
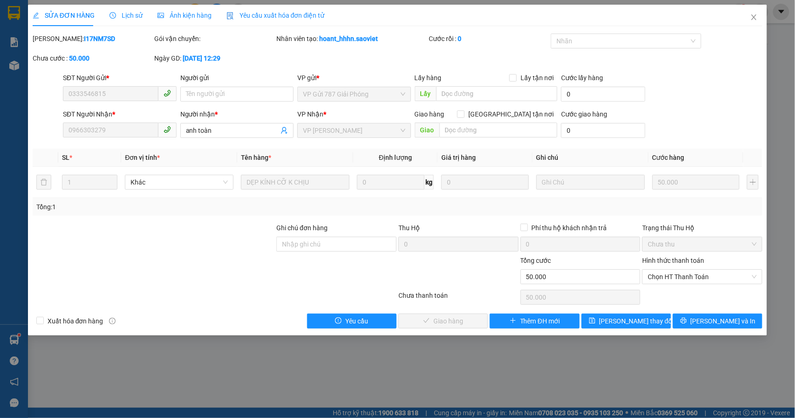
drag, startPoint x: 669, startPoint y: 279, endPoint x: 671, endPoint y: 286, distance: 7.1
click at [671, 281] on span "Chọn HT Thanh Toán" at bounding box center [701, 277] width 109 height 14
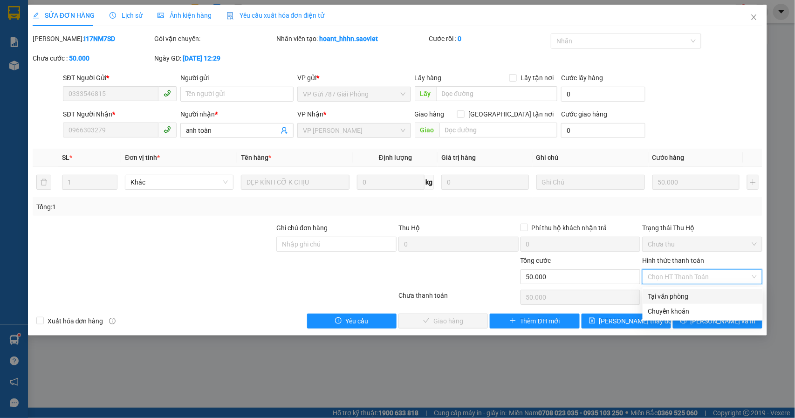
click at [661, 296] on div "Tại văn phòng" at bounding box center [702, 296] width 109 height 10
type input "0"
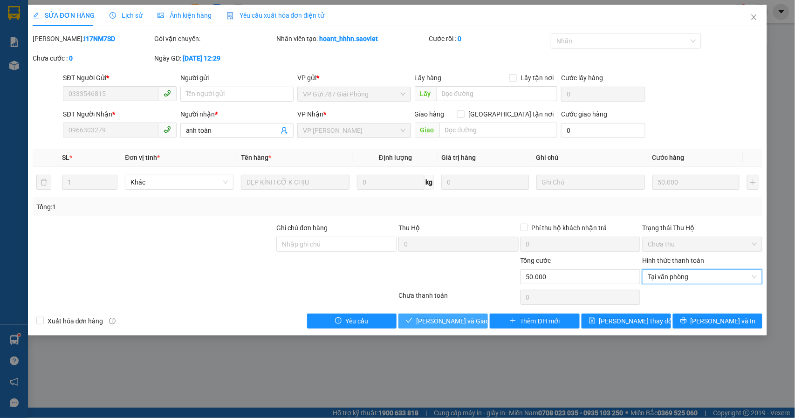
click at [459, 323] on span "[PERSON_NAME] và Giao hàng" at bounding box center [460, 321] width 89 height 10
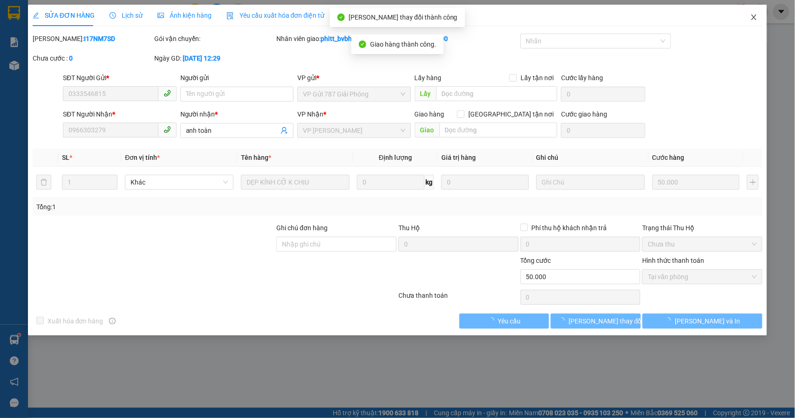
click at [755, 20] on icon "close" at bounding box center [753, 17] width 7 height 7
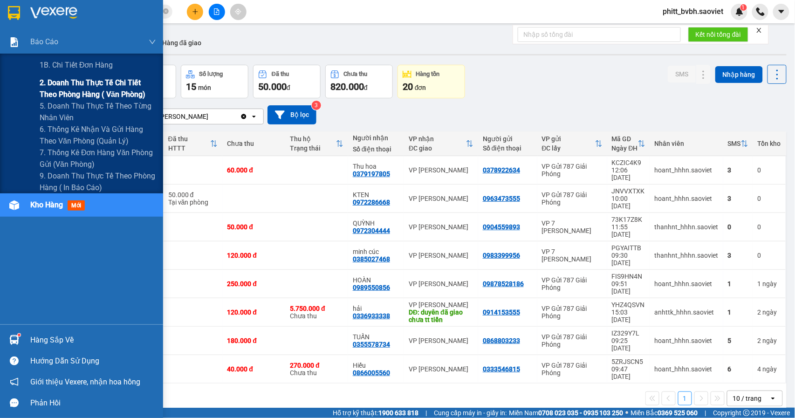
drag, startPoint x: 60, startPoint y: 82, endPoint x: 62, endPoint y: 87, distance: 5.4
click at [60, 82] on span "2. Doanh thu thực tế chi tiết theo phòng hàng ( văn phòng)" at bounding box center [98, 88] width 116 height 23
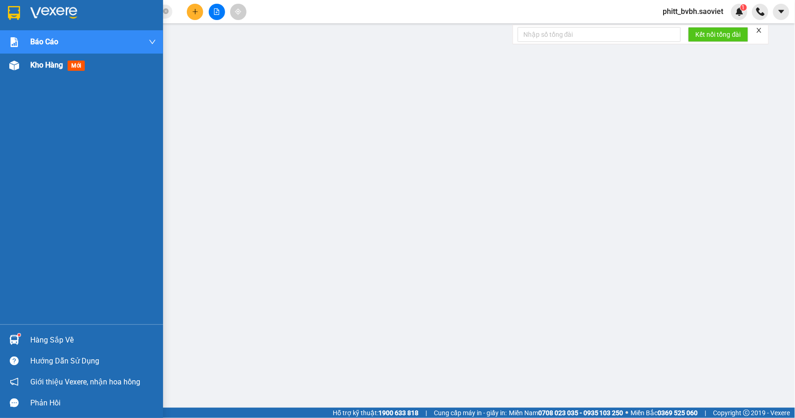
click at [21, 66] on div at bounding box center [14, 65] width 16 height 16
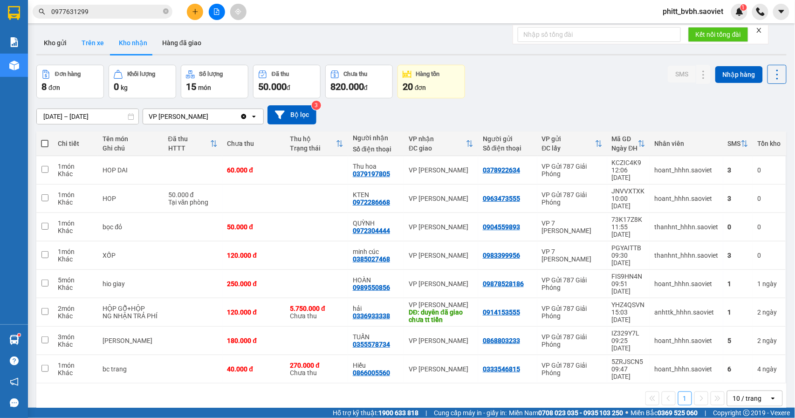
click at [93, 41] on button "Trên xe" at bounding box center [92, 43] width 37 height 22
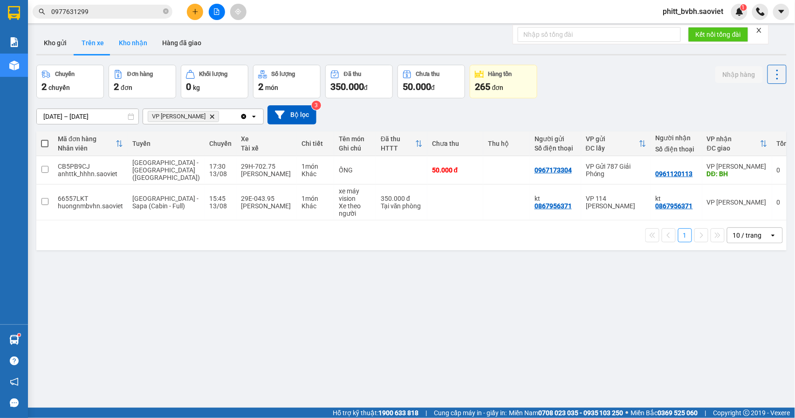
click at [136, 39] on button "Kho nhận" at bounding box center [132, 43] width 43 height 22
type input "[DATE] – [DATE]"
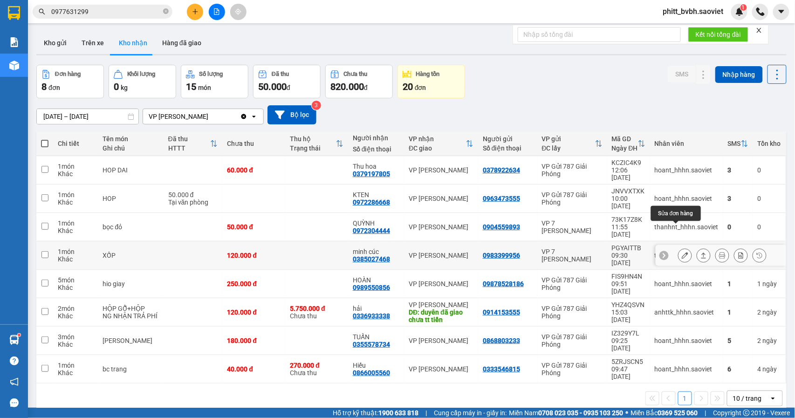
click at [681, 252] on icon at bounding box center [684, 255] width 7 height 7
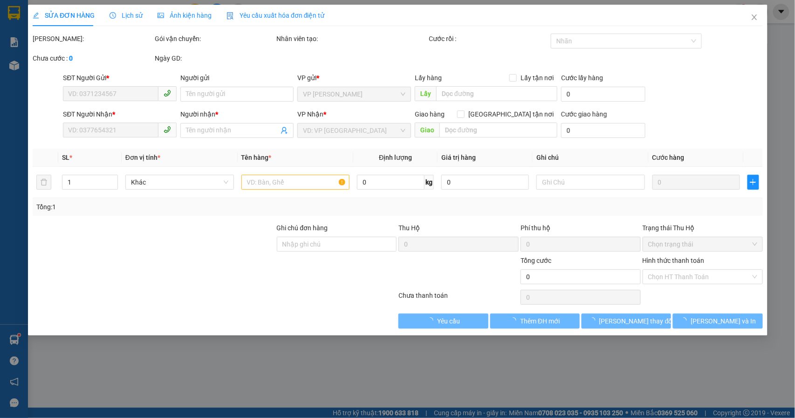
type input "0983399956"
type input "0385027468"
type input "minh cúc"
type input "120.000"
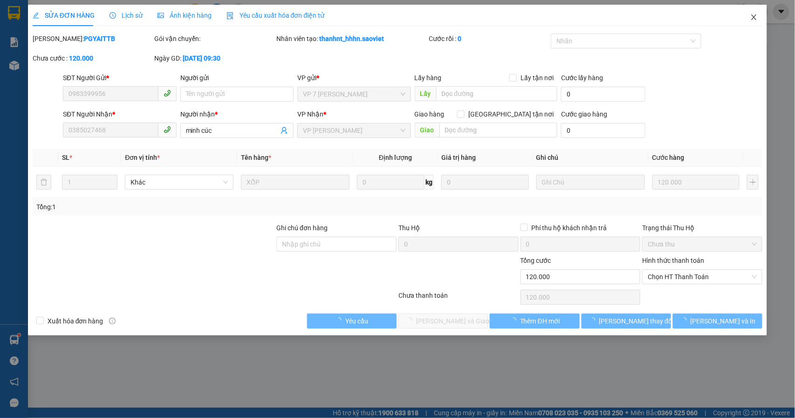
click at [751, 18] on icon "close" at bounding box center [753, 17] width 7 height 7
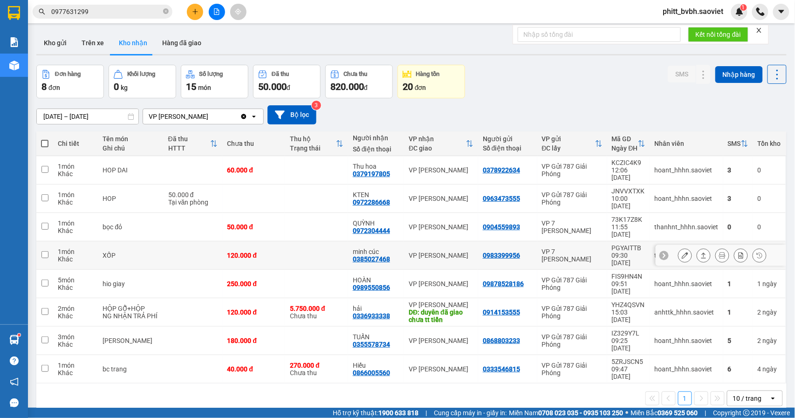
click at [103, 241] on td "XỐP" at bounding box center [130, 255] width 65 height 28
checkbox input "true"
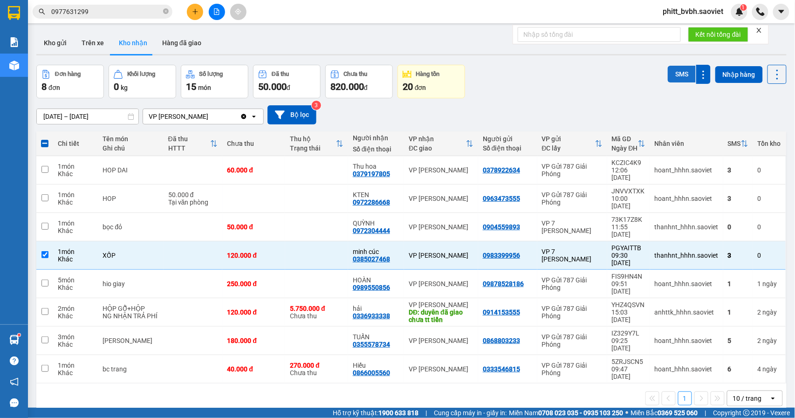
click at [677, 73] on button "SMS" at bounding box center [681, 74] width 28 height 17
click at [89, 37] on button "Trên xe" at bounding box center [92, 43] width 37 height 22
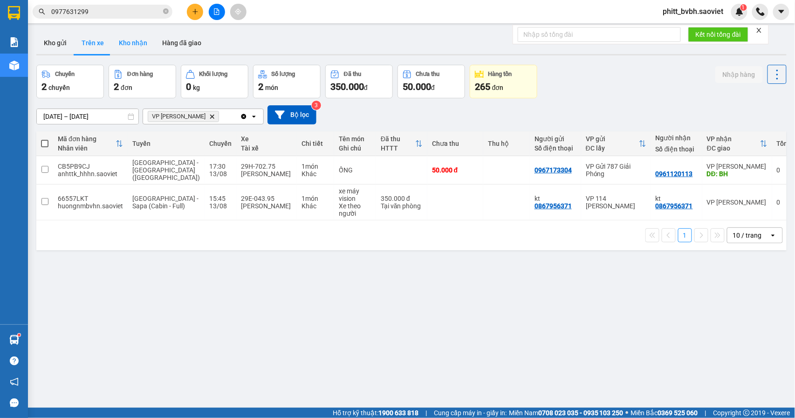
click at [127, 36] on button "Kho nhận" at bounding box center [132, 43] width 43 height 22
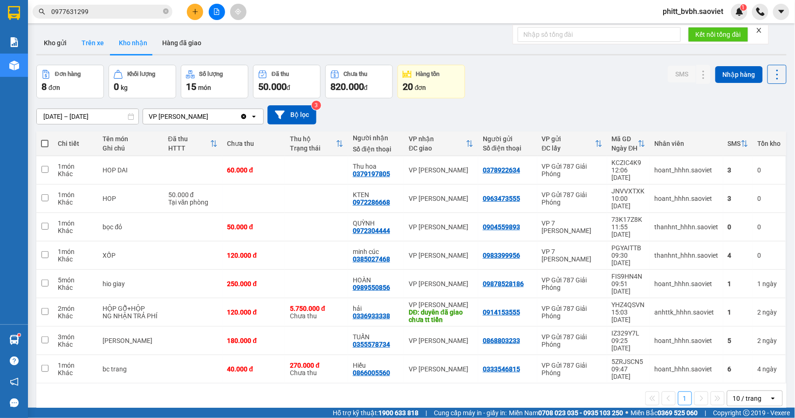
click at [74, 45] on button "Trên xe" at bounding box center [92, 43] width 37 height 22
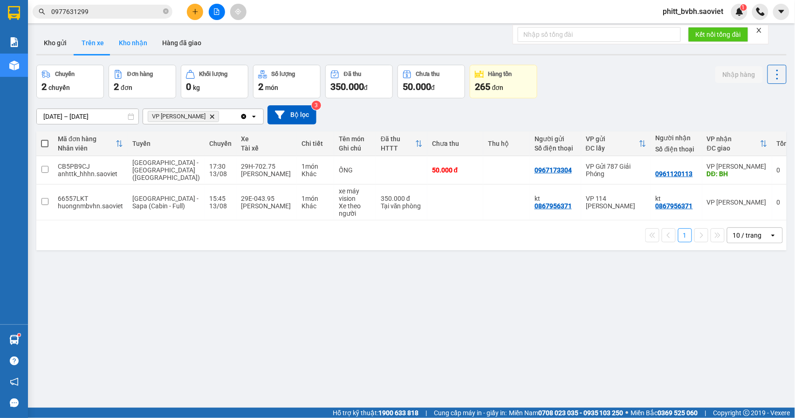
click at [127, 46] on button "Kho nhận" at bounding box center [132, 43] width 43 height 22
type input "[DATE] – [DATE]"
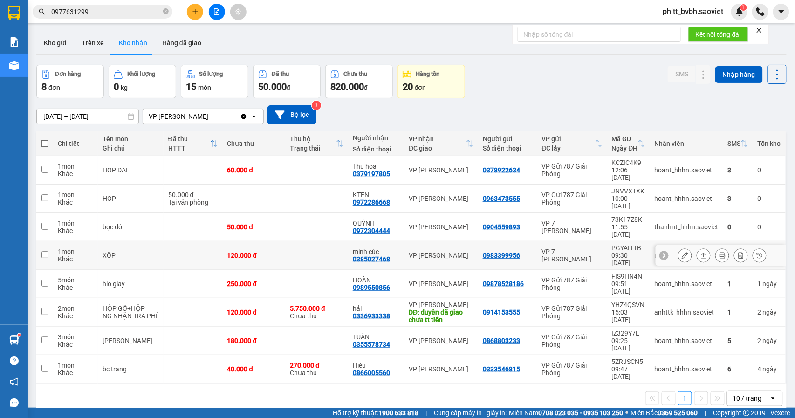
click at [254, 241] on td "120.000 đ" at bounding box center [253, 255] width 63 height 28
checkbox input "true"
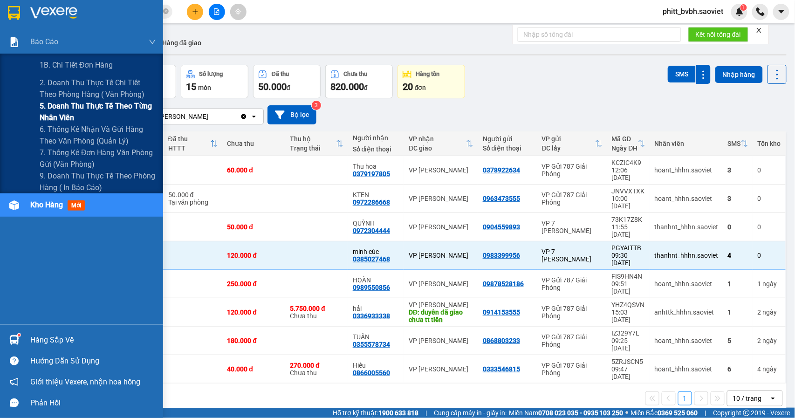
click at [88, 107] on span "5. Doanh thu thực tế theo từng nhân viên" at bounding box center [98, 111] width 116 height 23
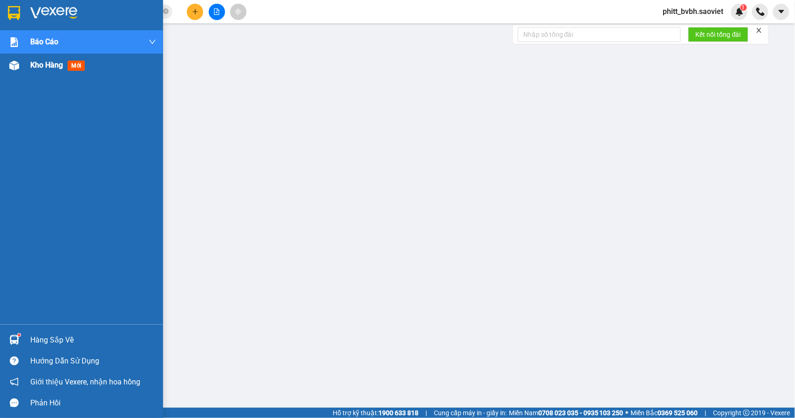
click at [28, 65] on div "Kho hàng mới" at bounding box center [81, 65] width 163 height 23
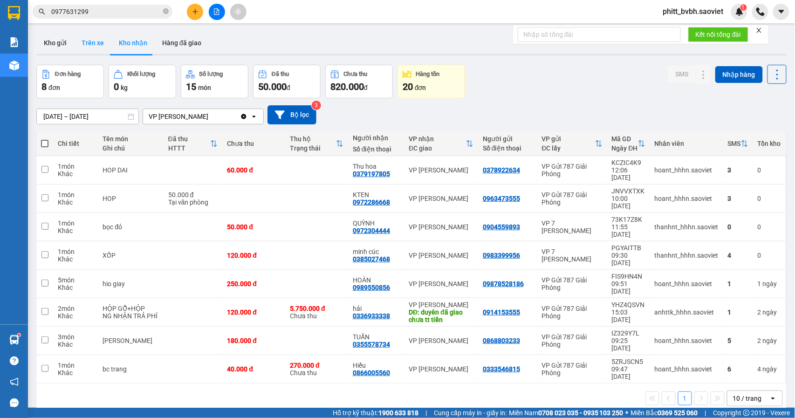
click at [97, 43] on button "Trên xe" at bounding box center [92, 43] width 37 height 22
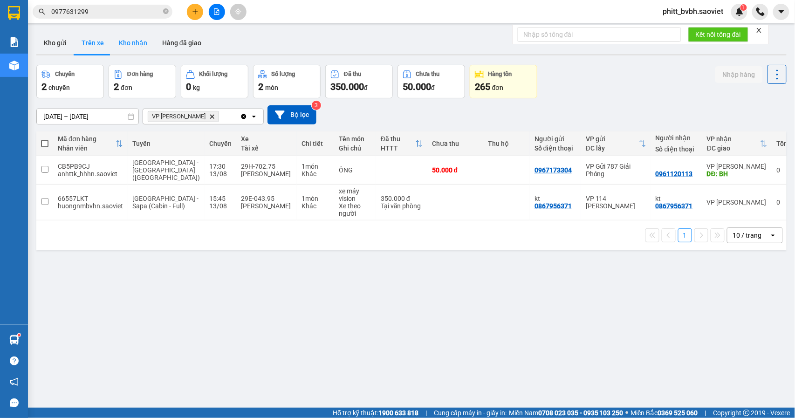
click at [133, 38] on button "Kho nhận" at bounding box center [132, 43] width 43 height 22
type input "[DATE] – [DATE]"
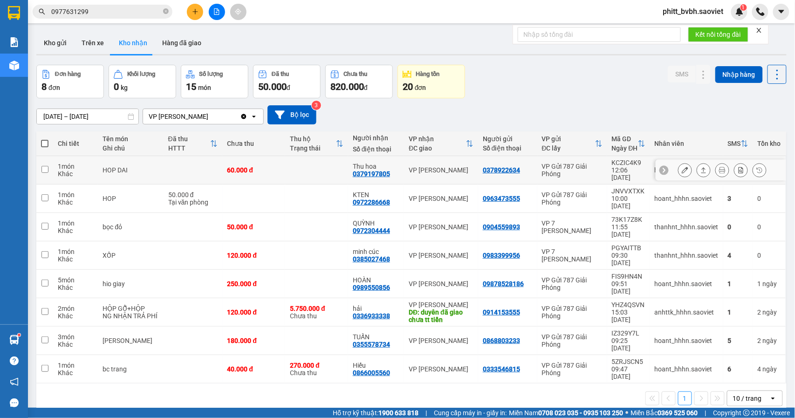
click at [58, 166] on div "1 món" at bounding box center [75, 166] width 35 height 7
checkbox input "true"
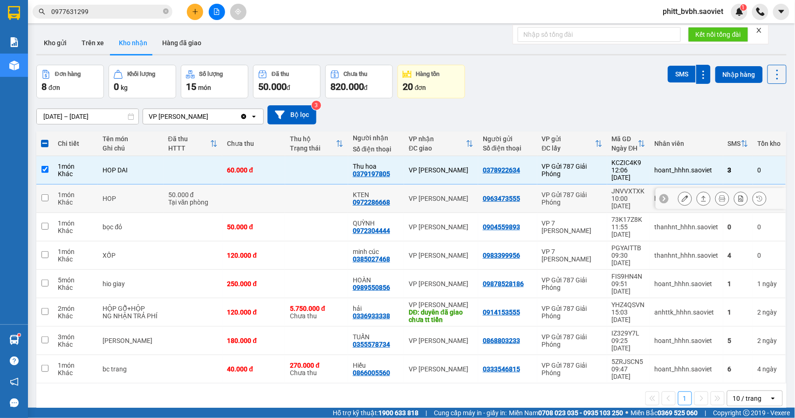
click at [55, 190] on td "1 món Khác" at bounding box center [75, 198] width 45 height 28
checkbox input "true"
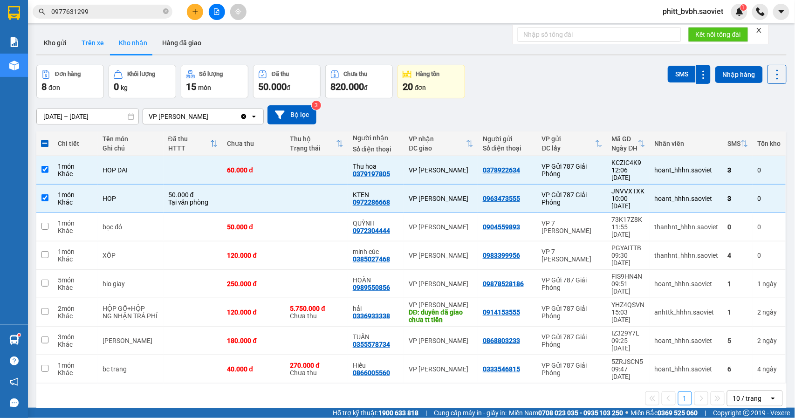
click at [76, 38] on button "Trên xe" at bounding box center [92, 43] width 37 height 22
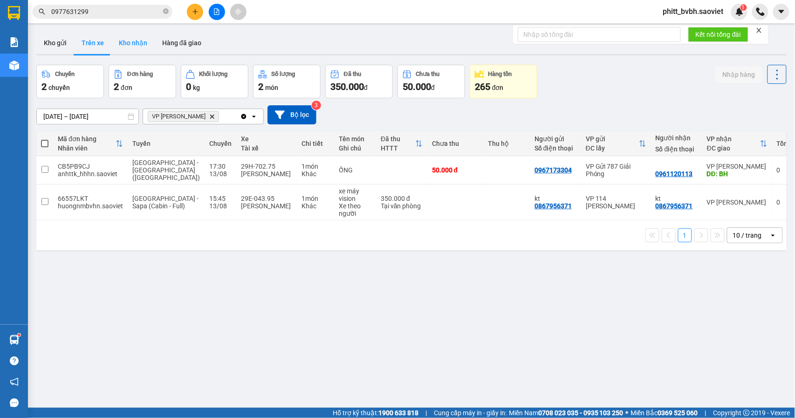
click at [134, 38] on button "Kho nhận" at bounding box center [132, 43] width 43 height 22
type input "[DATE] – [DATE]"
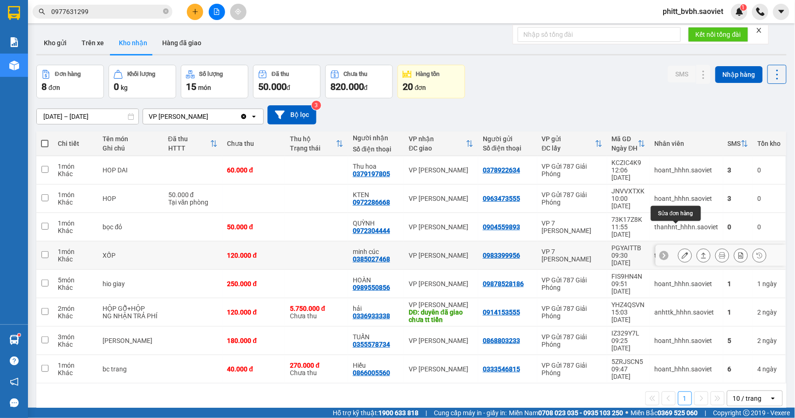
click at [678, 247] on button at bounding box center [684, 255] width 13 height 16
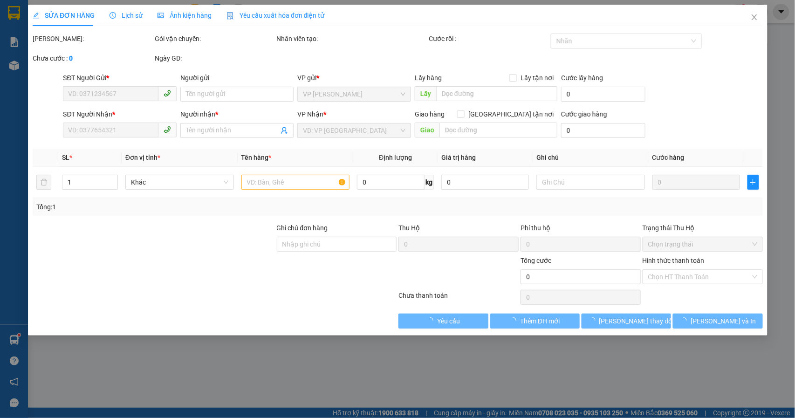
type input "0983399956"
type input "0385027468"
type input "minh cúc"
type input "120.000"
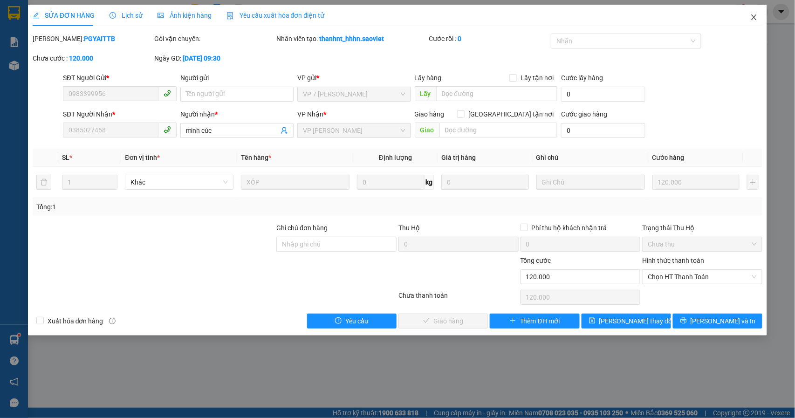
click at [753, 17] on icon "close" at bounding box center [753, 17] width 5 height 6
